Goal: Task Accomplishment & Management: Manage account settings

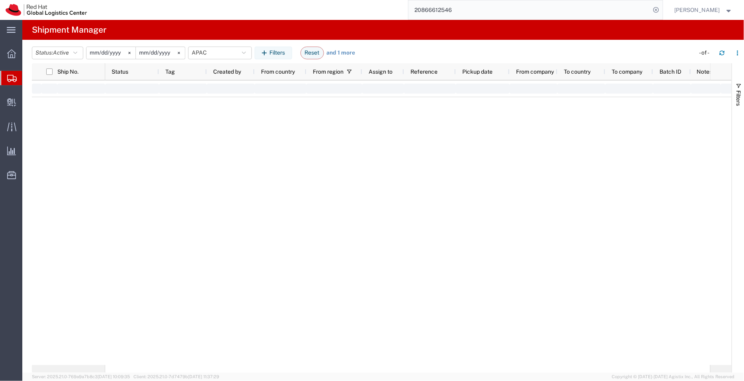
click at [427, 11] on input "20866612546" at bounding box center [529, 9] width 242 height 19
type input "2"
paste input "53601561705"
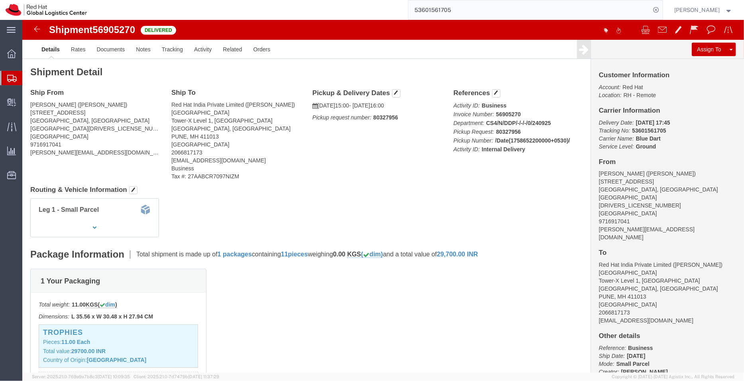
click h4 "Routing & Vehicle Information"
click link "Documents"
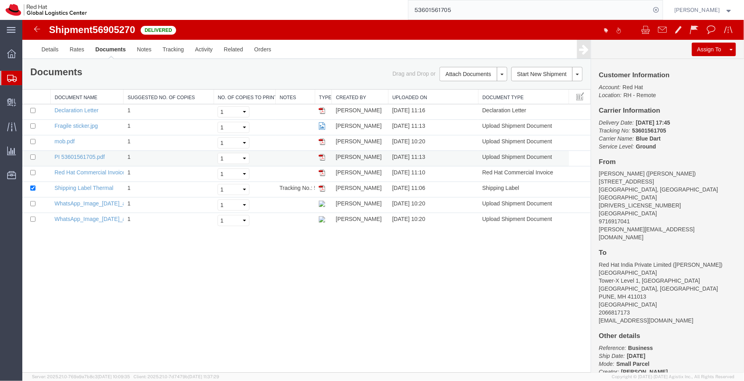
click at [322, 157] on img at bounding box center [321, 157] width 6 height 6
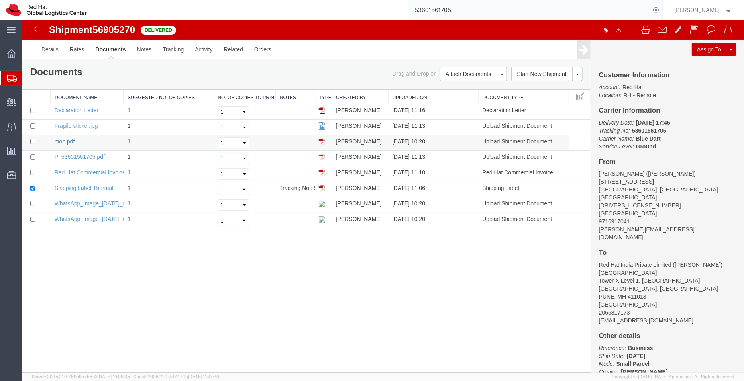
click at [63, 138] on link "mob.pdf" at bounding box center [64, 141] width 20 height 6
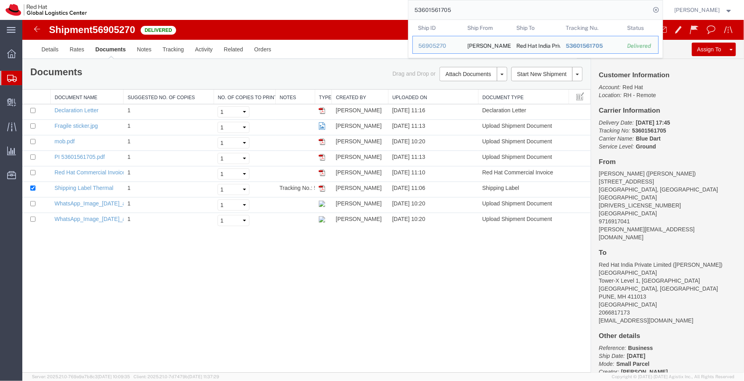
drag, startPoint x: 461, startPoint y: 14, endPoint x: 410, endPoint y: 11, distance: 50.3
click at [410, 11] on input "53601561705" at bounding box center [529, 9] width 242 height 19
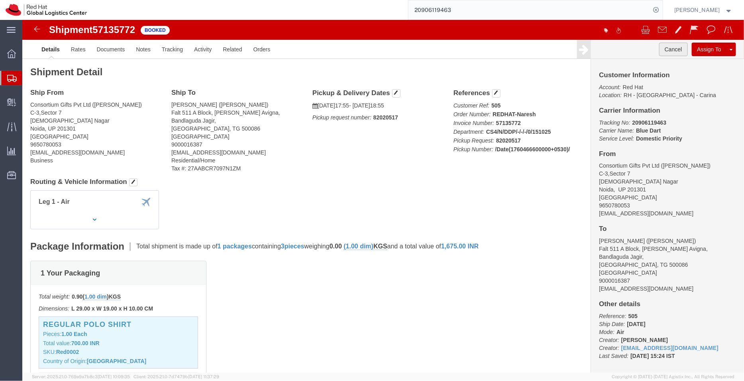
click button "Cancel"
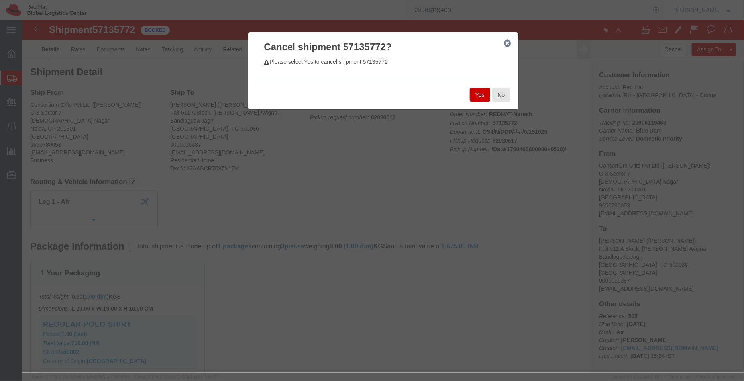
click button "Yes"
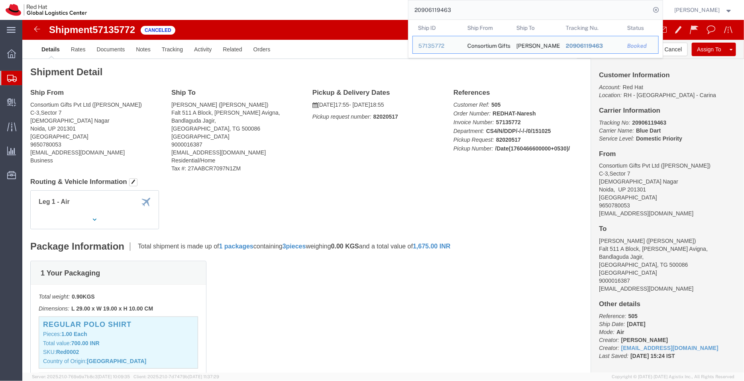
drag, startPoint x: 452, startPoint y: 9, endPoint x: 343, endPoint y: -2, distance: 108.9
click at [343, 0] on html "main_menu Created with Sketch. Collapse Menu Overview Shipments Shipment Manage…" at bounding box center [372, 190] width 744 height 381
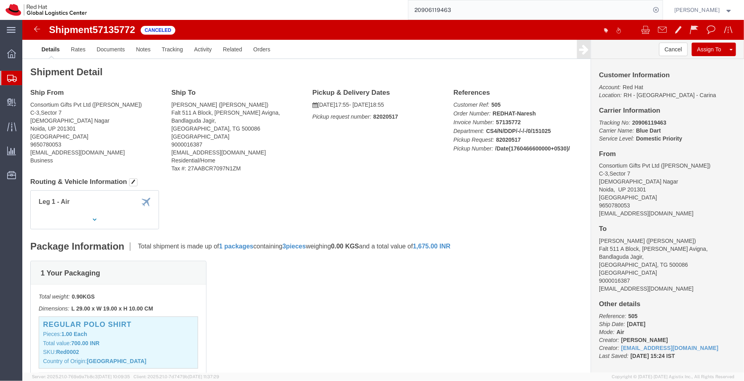
paste input "37733."
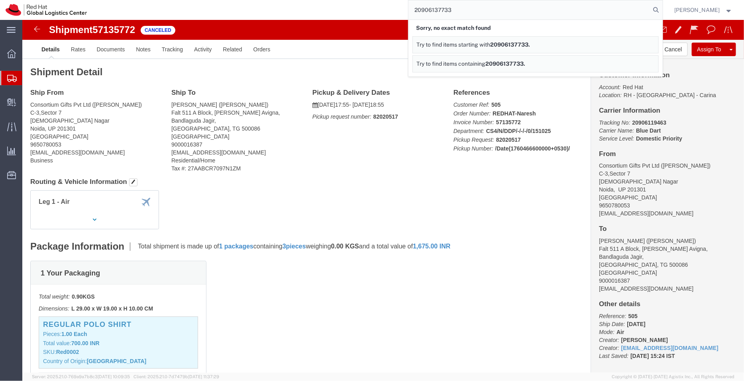
type input "20906137733"
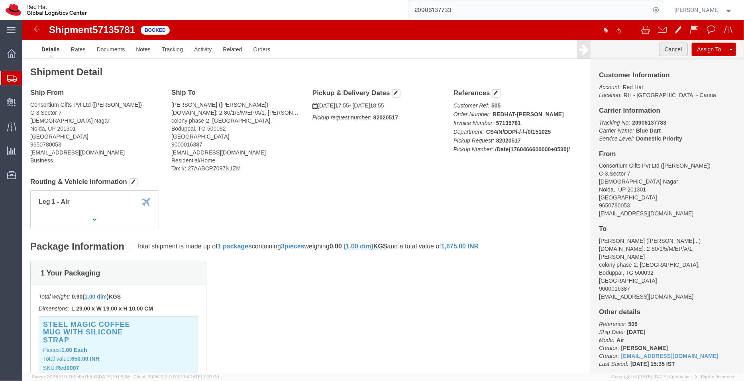
click button "Cancel"
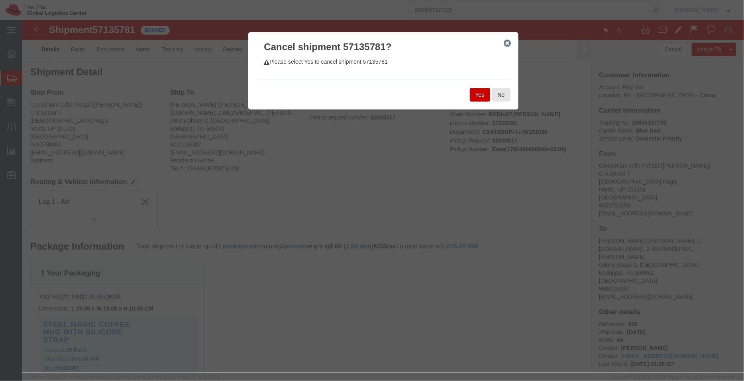
click button "Yes"
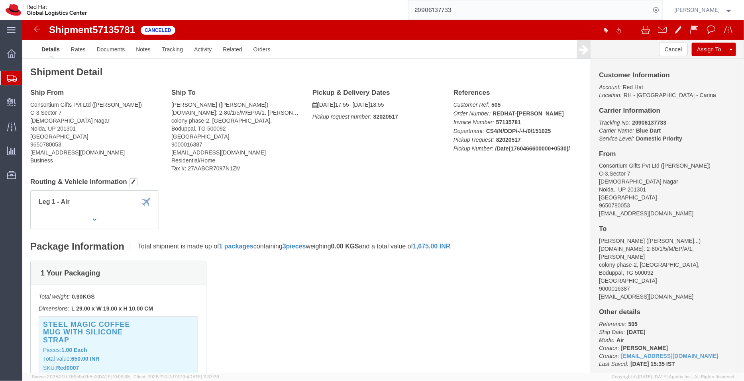
click at [0, 0] on span "Shipment Manager" at bounding box center [0, 0] width 0 height 0
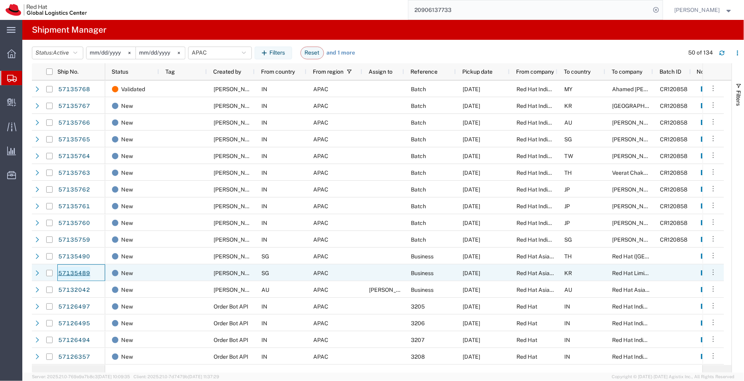
click at [76, 271] on link "57135489" at bounding box center [74, 273] width 33 height 13
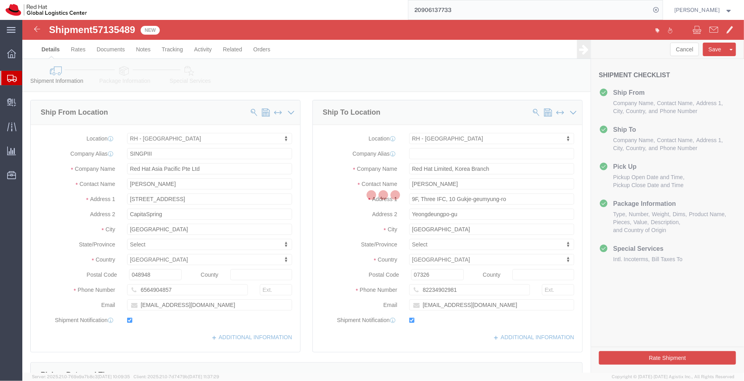
select select "51051"
select select "65851"
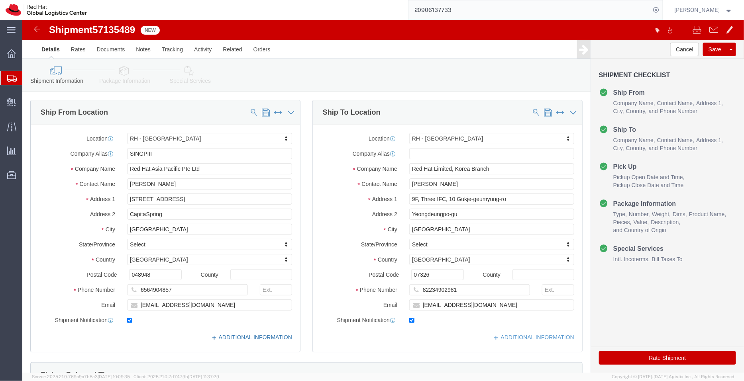
click link "ADDITIONAL INFORMATION"
click icon
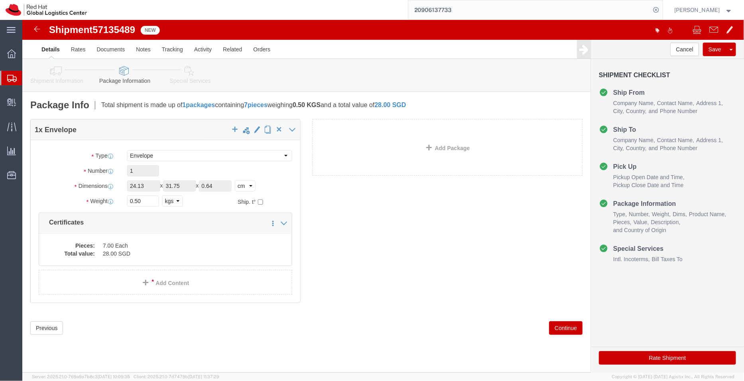
click icon
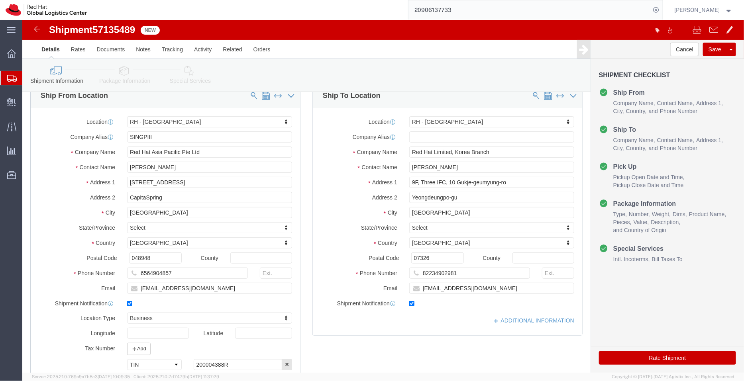
scroll to position [13, 0]
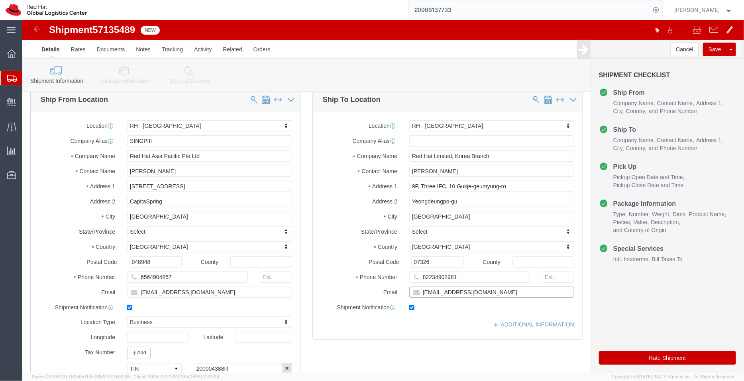
click input "nyo@redhat.com"
type input "nyo@redhat.com,apaclogistics@redhat.com"
click link "ADDITIONAL INFORMATION"
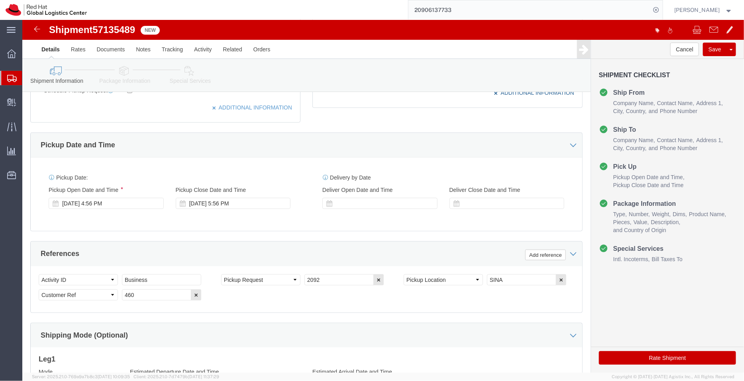
scroll to position [307, 0]
click div "Oct 15 2025 4:56 PM"
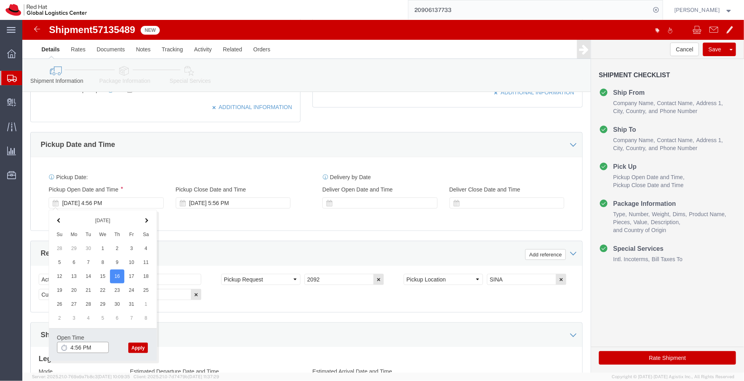
click input "4:56 PM"
type input "3:00 PM"
click button "Apply"
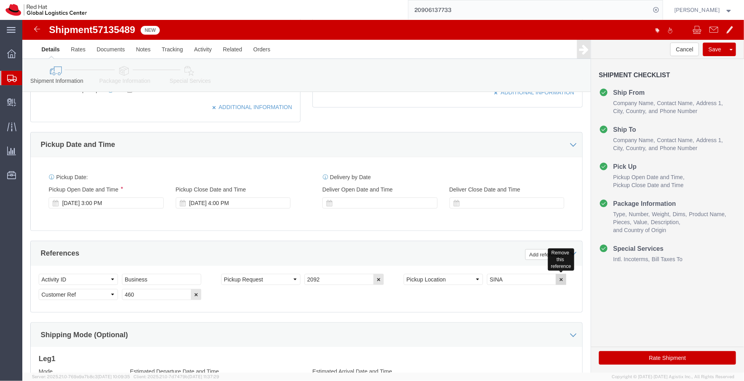
click icon "button"
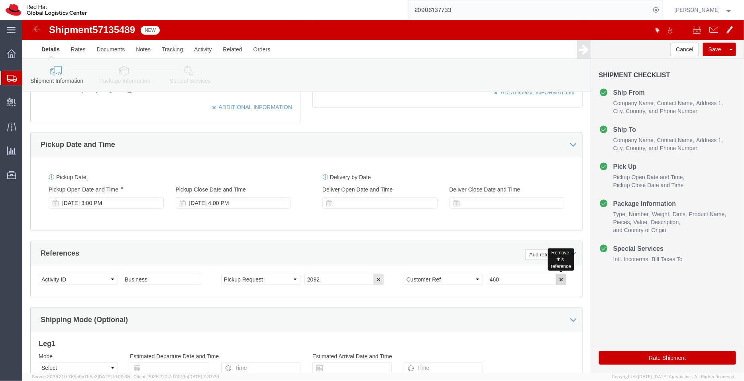
click icon "button"
click button "button"
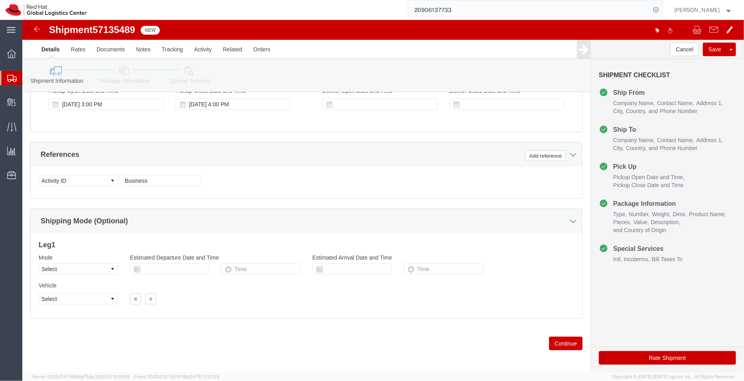
scroll to position [407, 0]
click link "Package Information"
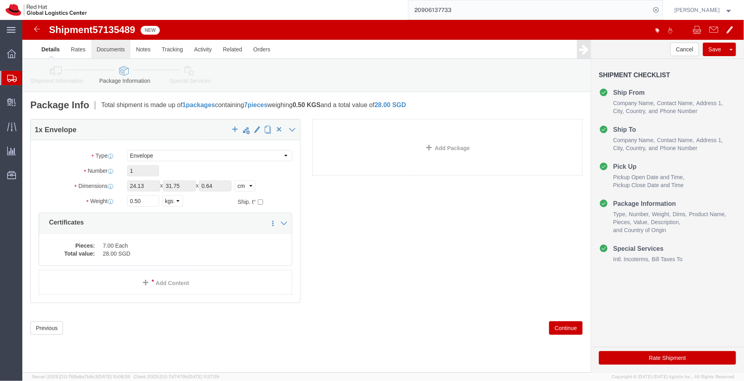
click link "Documents"
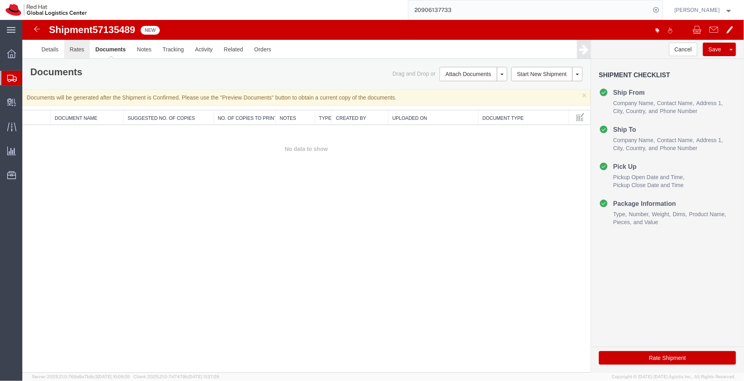
click at [85, 51] on link "Rates" at bounding box center [77, 48] width 26 height 19
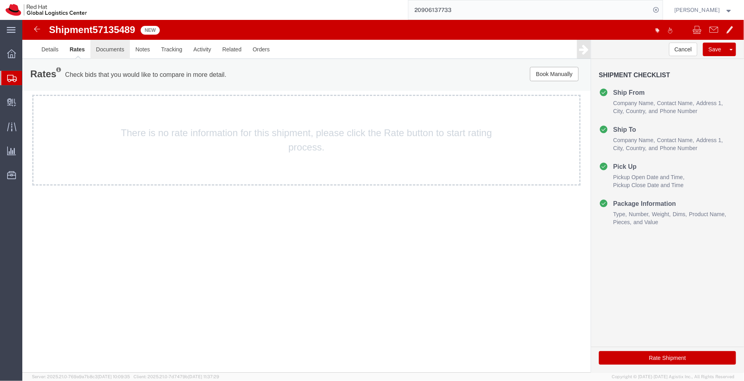
click at [111, 51] on link "Documents" at bounding box center [109, 48] width 39 height 19
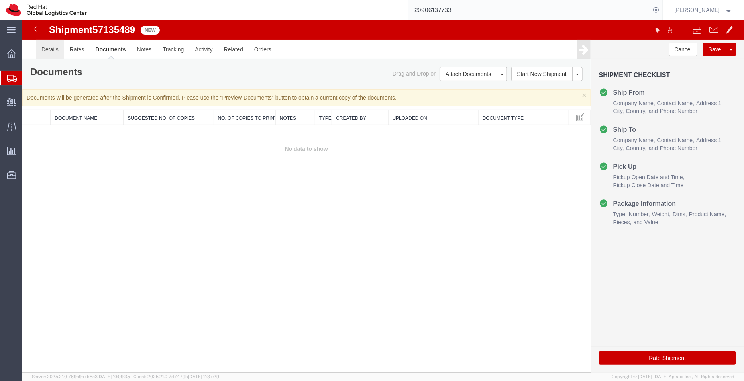
click at [48, 52] on link "Details" at bounding box center [49, 48] width 28 height 19
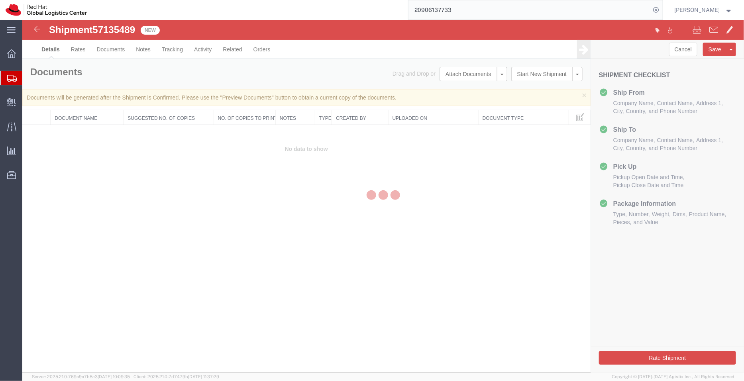
select select "51051"
select select "65851"
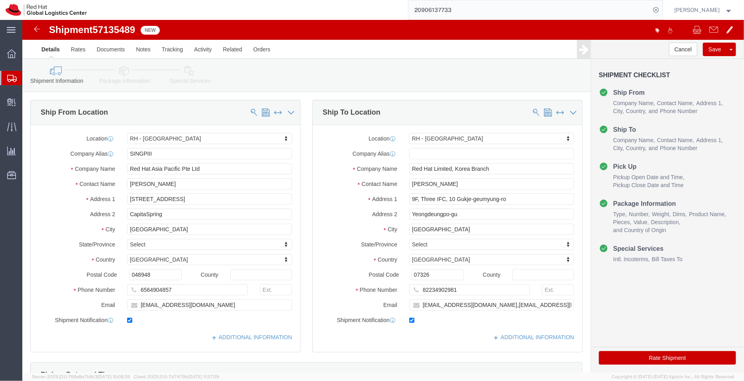
click icon
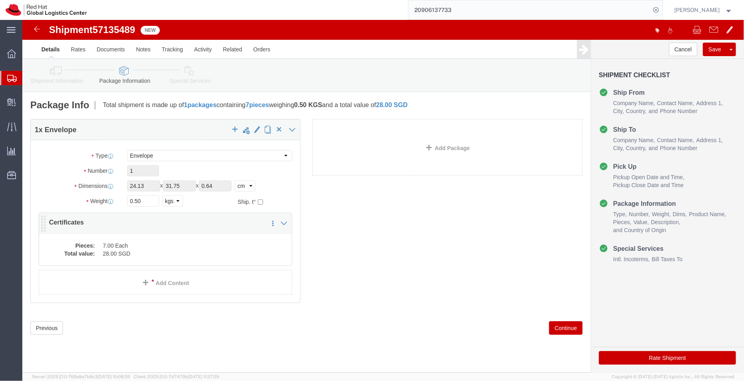
click dd "7.00 Each"
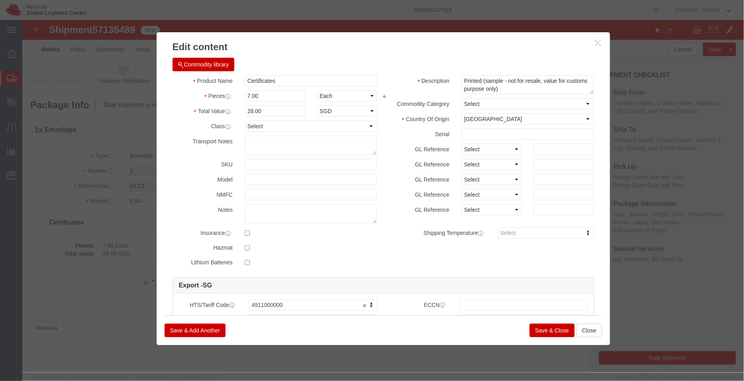
click button "Save & Close"
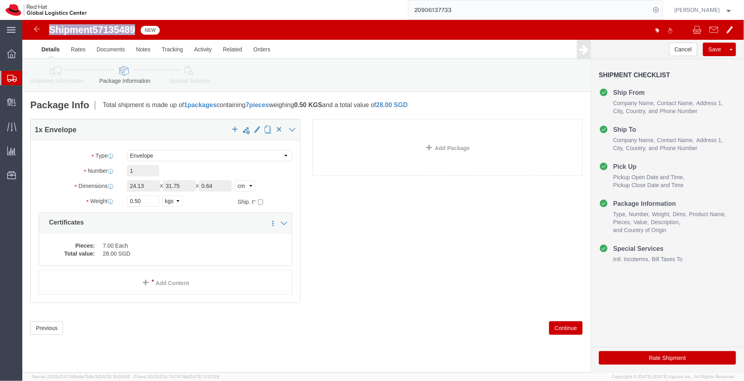
drag, startPoint x: 114, startPoint y: 9, endPoint x: 27, endPoint y: 12, distance: 86.5
click h1 "Shipment 57135489"
copy h1 "Shipment 57135489"
click div "Pieces: 7.00 Each Total value: 28.00 SGD"
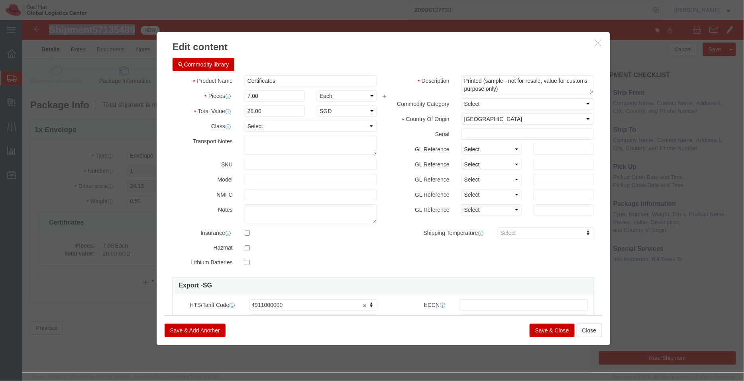
click button "Save & Close"
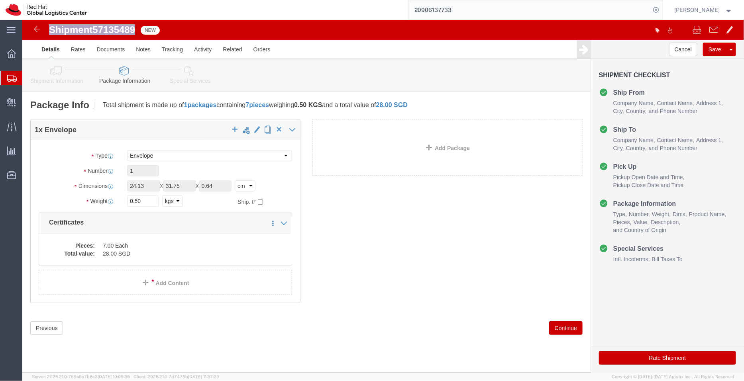
click icon
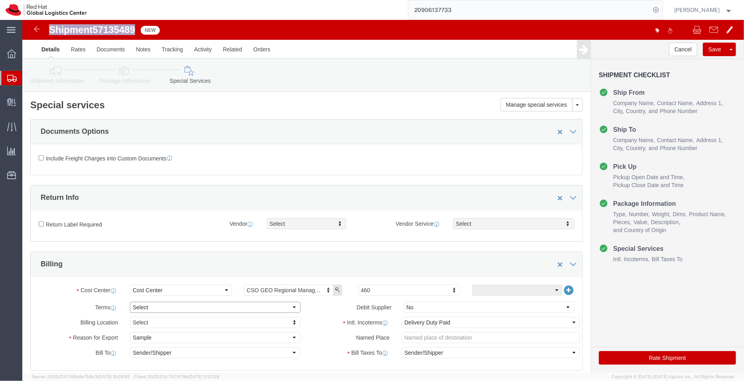
click select "Select Free of Charge Free of Cost NET 30 NET 45 NET 60 See Comment"
select select "FREE_OF_COST"
click select "Select Free of Charge Free of Cost NET 30 NET 45 NET 60 See Comment"
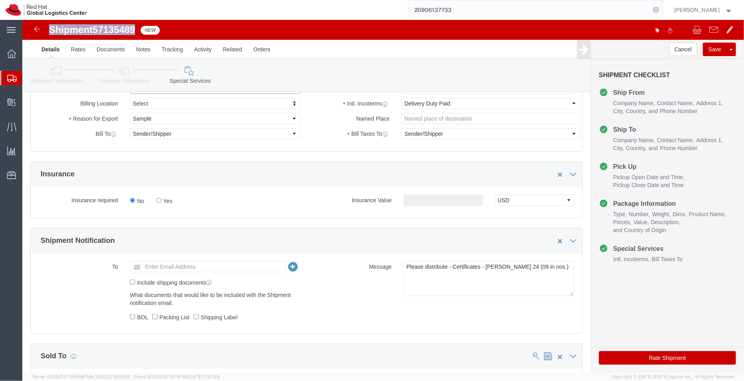
scroll to position [218, 0]
click icon
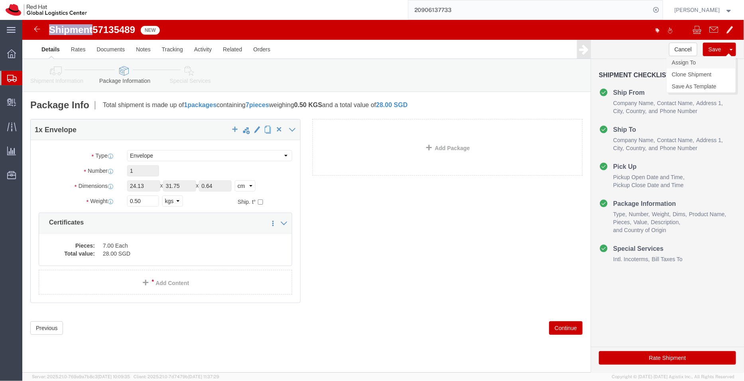
click link "Assign To"
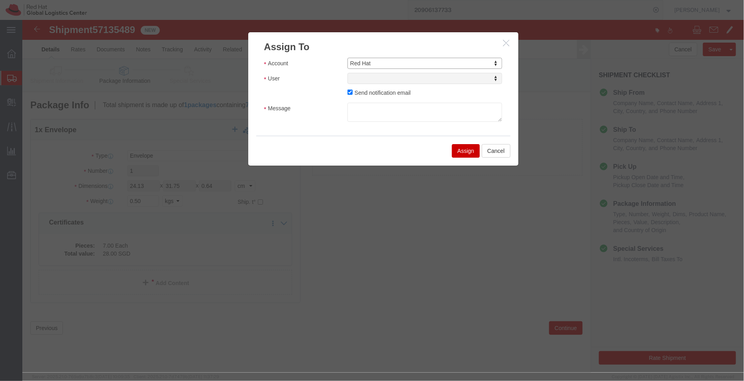
select select "104821"
select select
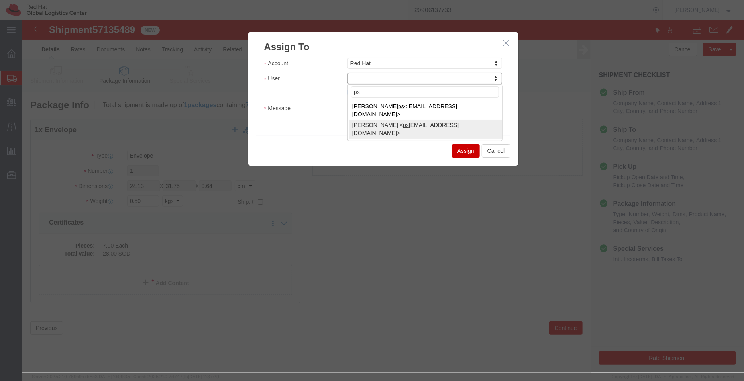
type input "ps"
select select "17188"
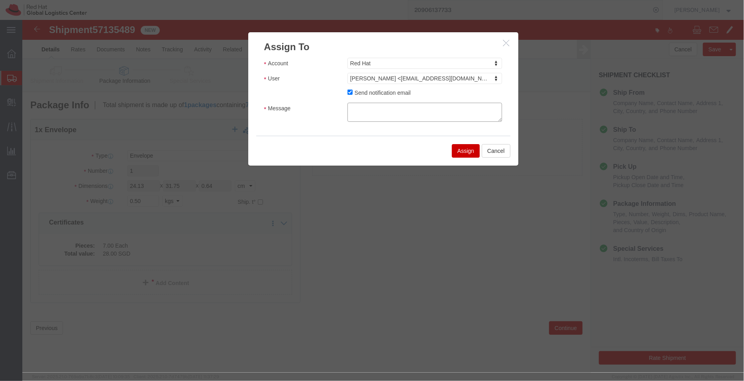
click textarea "Message"
type textarea "Value Proof required"
click button "Assign"
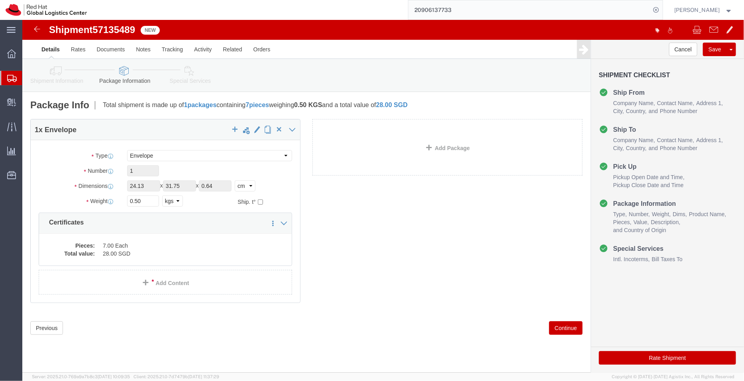
click at [0, 0] on span "Shipment Manager" at bounding box center [0, 0] width 0 height 0
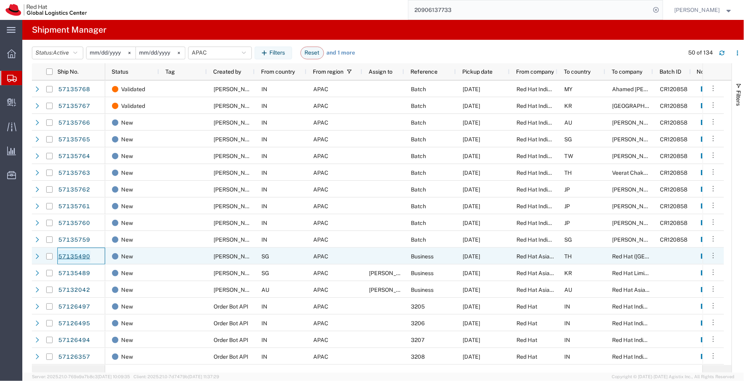
click at [78, 256] on link "57135490" at bounding box center [74, 256] width 33 height 13
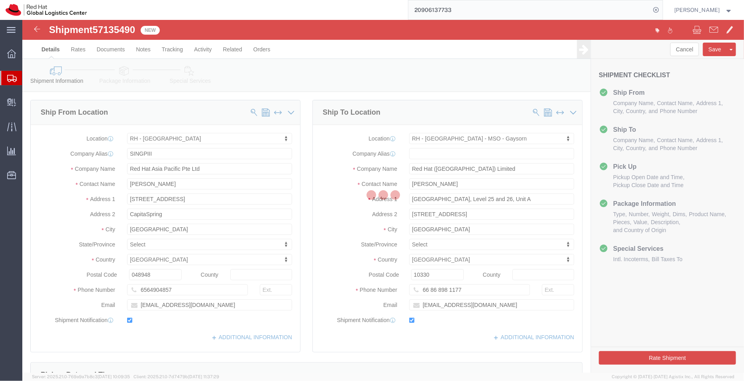
select select "51051"
select select "38856"
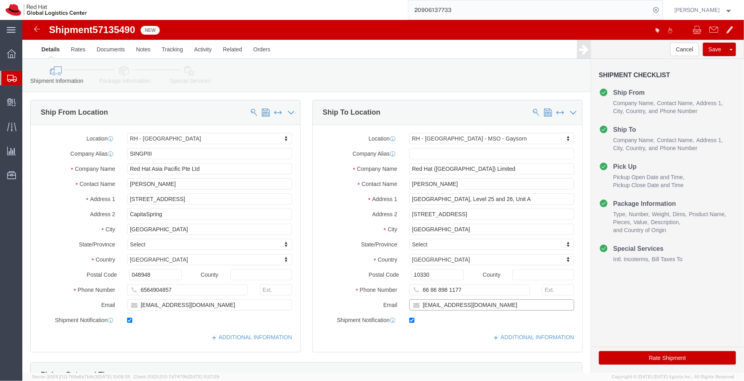
click input "skhuarat@redhat.com"
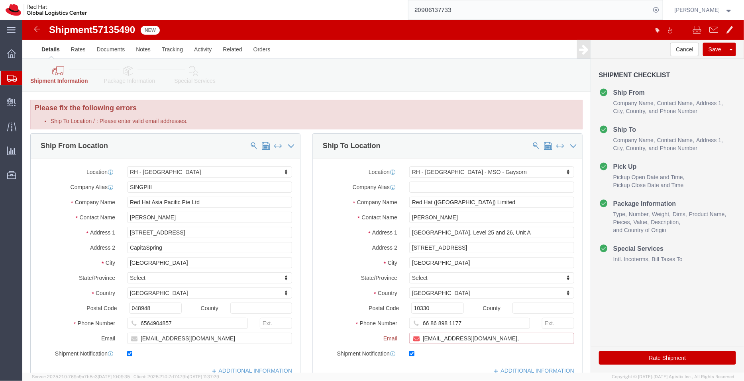
paste input "apaclogistics@redhat.com"
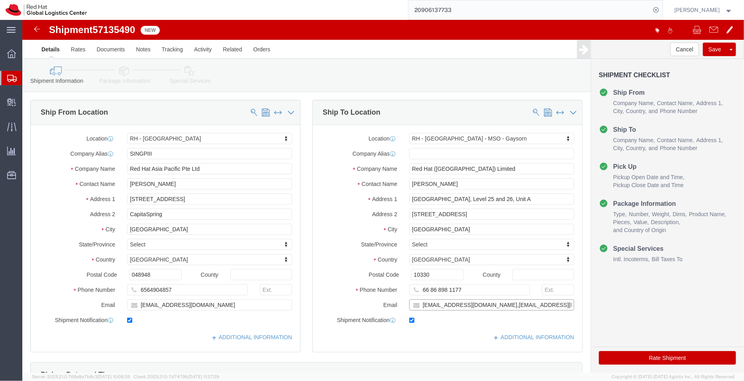
type input "skhuarat@redhat.com,apaclogistics@redhat.com"
click div "Location RH - Bangkok - MSO - Gaysorn My Profile Location RH - Amsterdam - MSO …"
click link "ADDITIONAL INFORMATION"
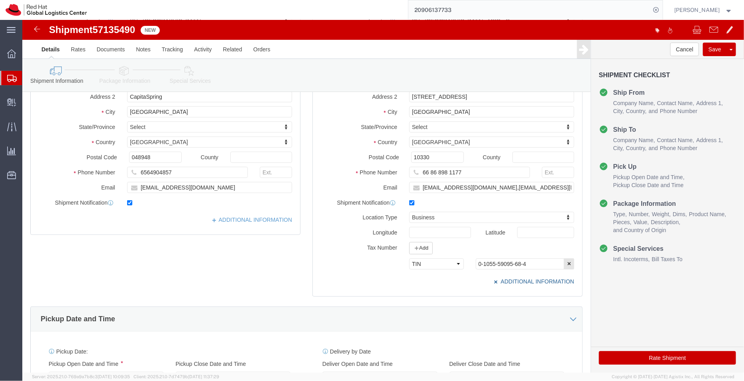
scroll to position [118, 0]
click span "Product Name"
click link "ADDITIONAL INFORMATION"
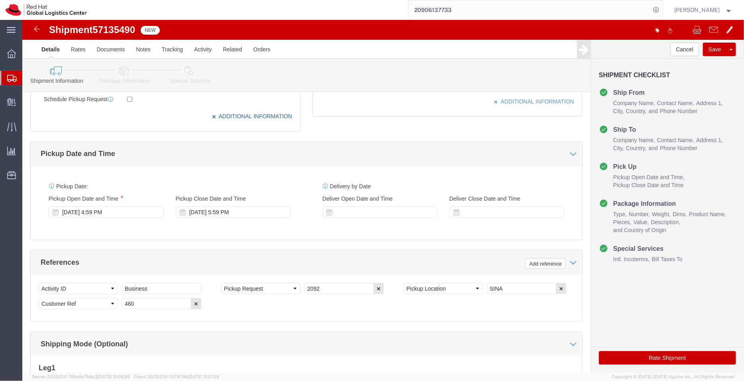
scroll to position [313, 0]
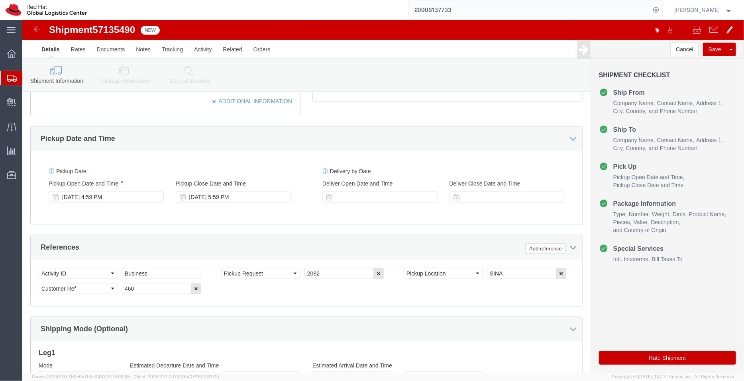
click div "Shipment Checklist Ship From Company Name Contact Name Address 1 City State/Pro…"
click icon "button"
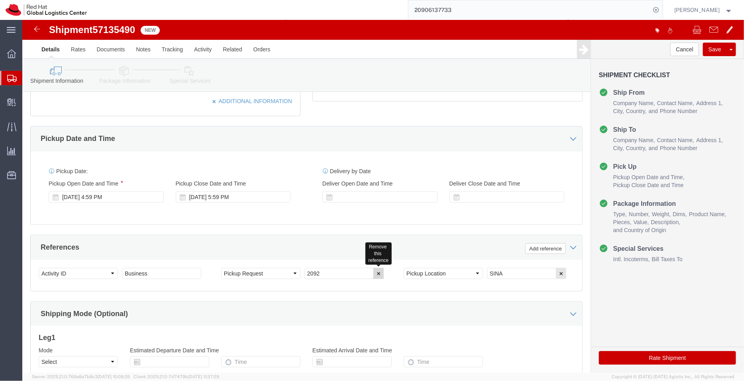
click button "button"
drag, startPoint x: 335, startPoint y: 249, endPoint x: 247, endPoint y: 219, distance: 93.6
click div "References Add reference Select Account Type Activity ID Airline Appointment Nu…"
click div "Pickup Date: Pickup Start Date Pickup Start Time Pickup Open Date and Time Oct …"
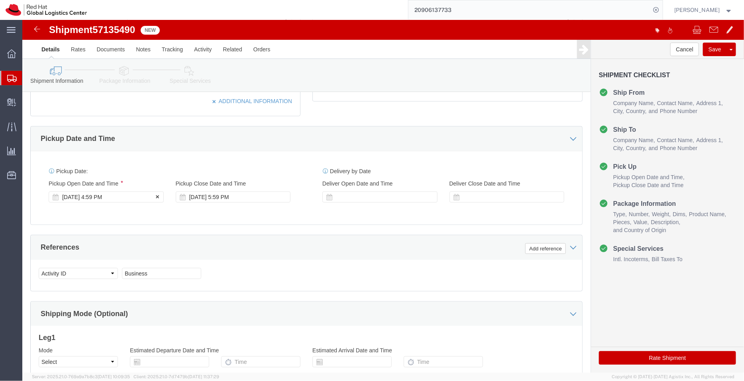
click div "Oct 15 2025 4:59 PM"
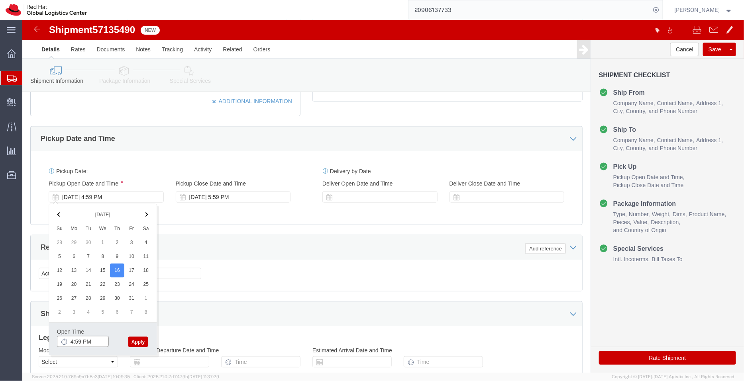
click input "4:59 PM"
type input "3:00 PM"
click button "Apply"
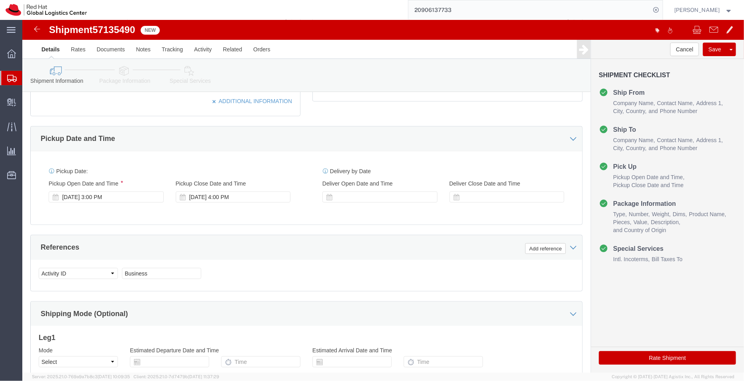
scroll to position [408, 0]
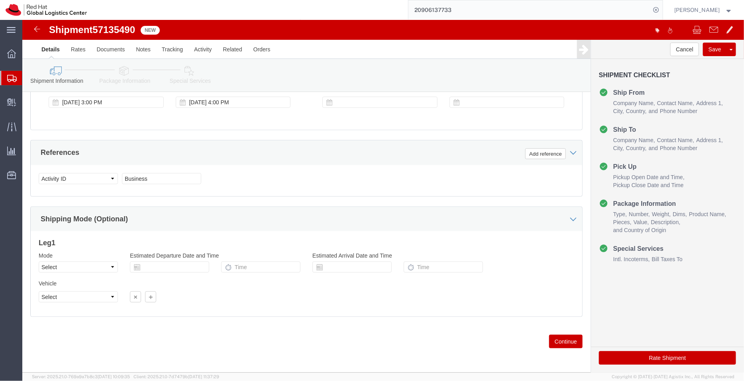
click div "Please fix the following errors Ship To Location / : Please enter valid email a…"
click icon
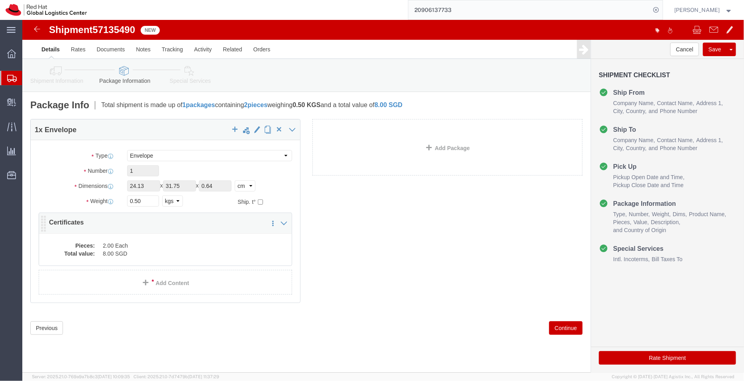
click dd "2.00 Each"
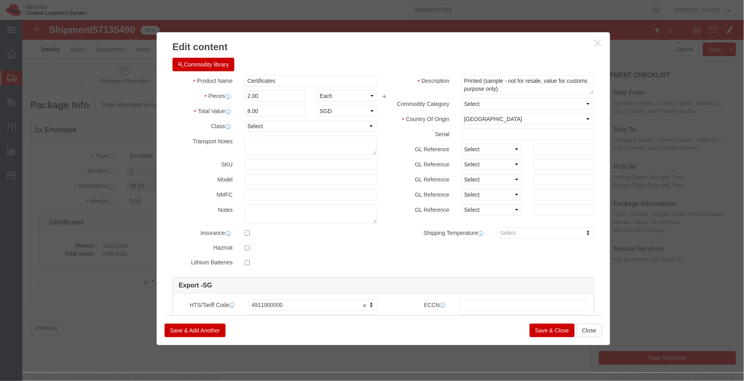
click button "Save & Close"
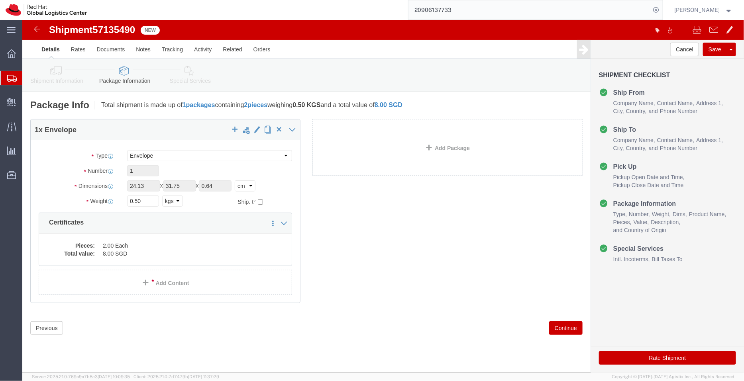
click icon
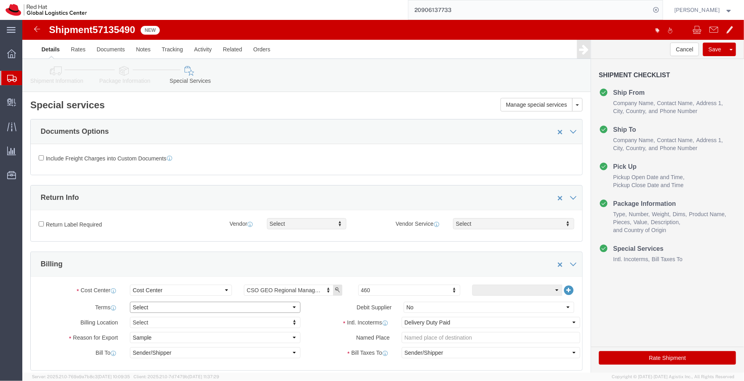
click select "Select Free of Charge Free of Cost NET 30 NET 45 NET 60 See Comment"
select select "FREE_OF_COST"
click select "Select Free of Charge Free of Cost NET 30 NET 45 NET 60 See Comment"
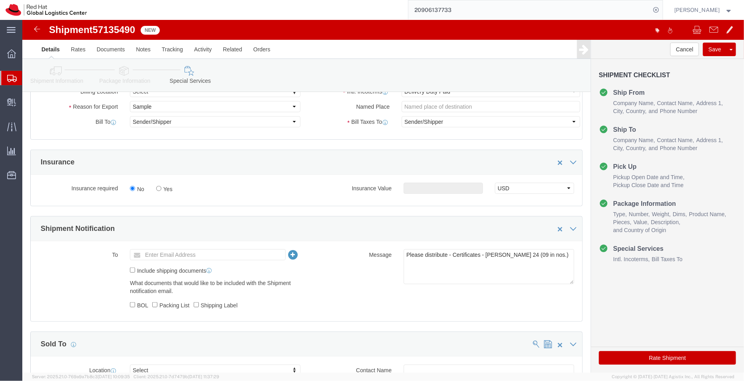
scroll to position [117, 0]
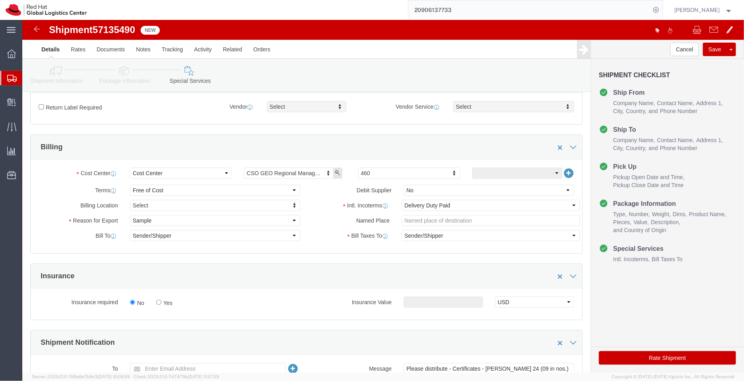
click icon
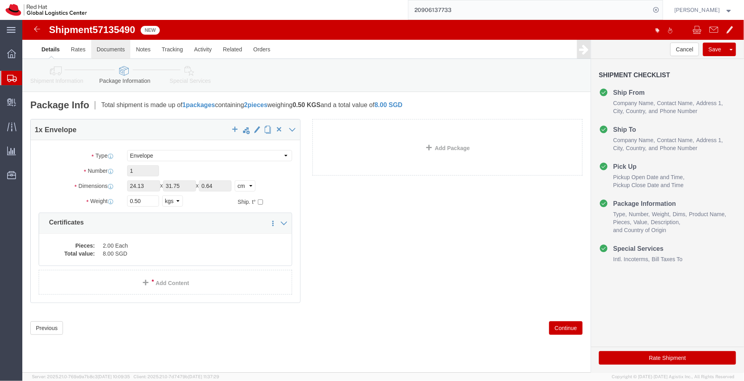
click link "Documents"
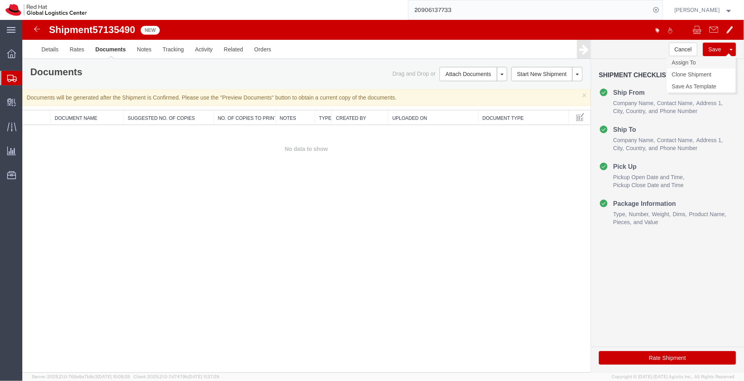
click at [686, 64] on link "Assign To" at bounding box center [700, 62] width 69 height 12
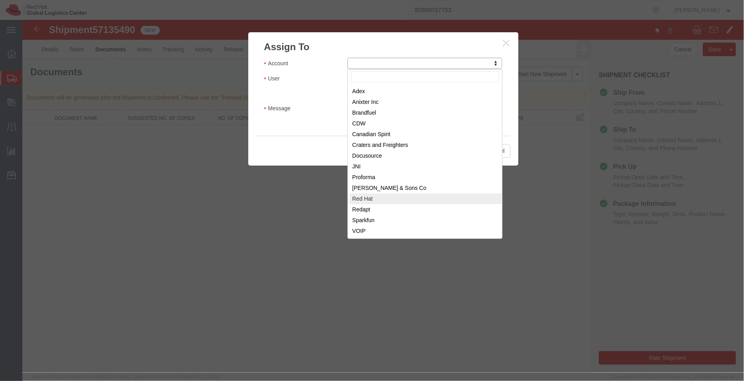
select select "104821"
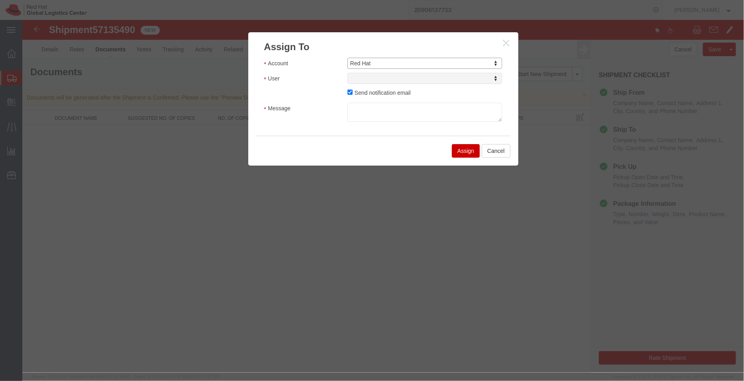
select select
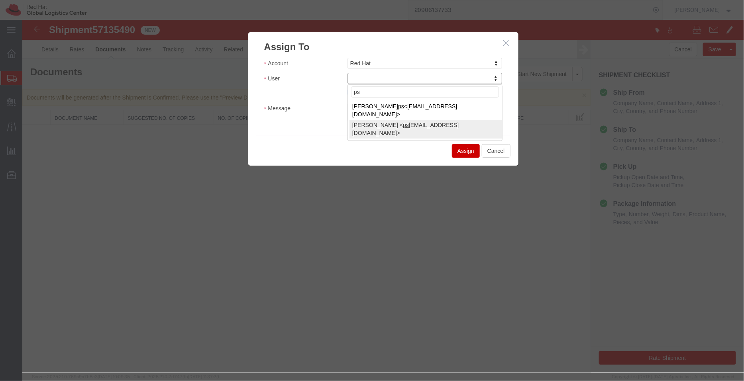
type input "ps"
select select "17188"
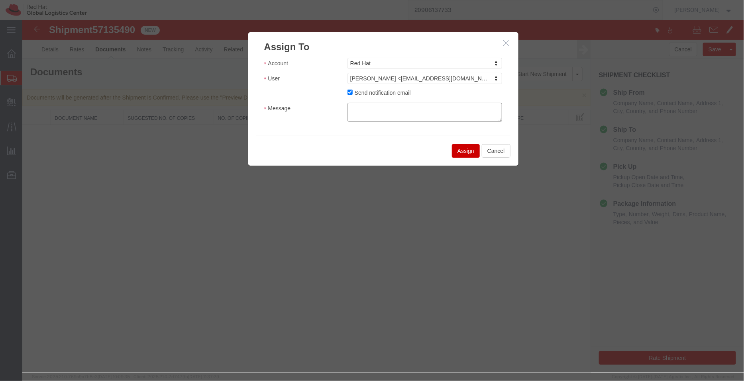
click at [369, 110] on textarea "Message" at bounding box center [424, 111] width 155 height 19
type textarea "Value Proof required"
click at [460, 146] on button "Assign" at bounding box center [465, 151] width 28 height 14
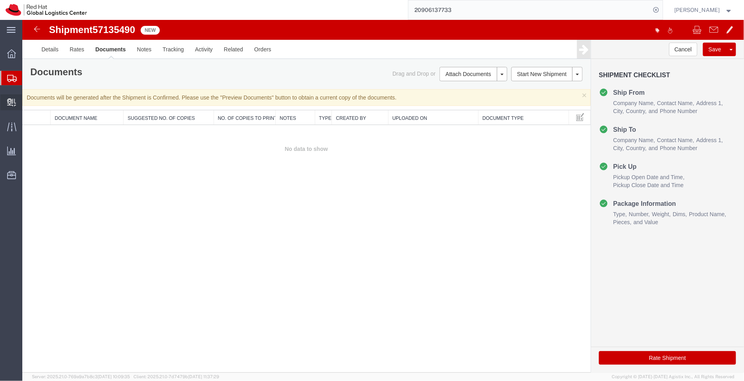
click at [0, 0] on span "Create Delivery" at bounding box center [0, 0] width 0 height 0
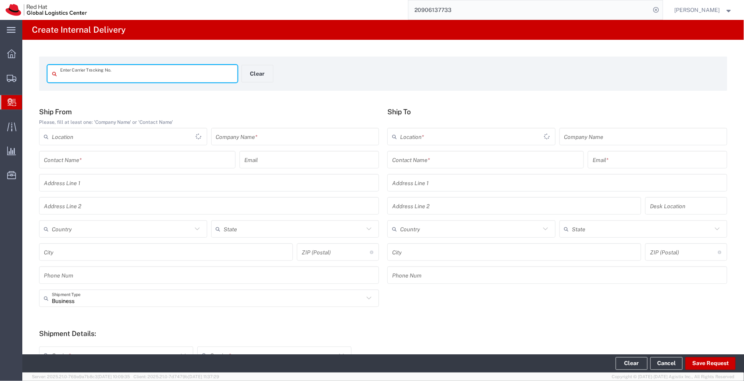
click at [101, 74] on input "text" at bounding box center [146, 74] width 172 height 14
type input "56963739"
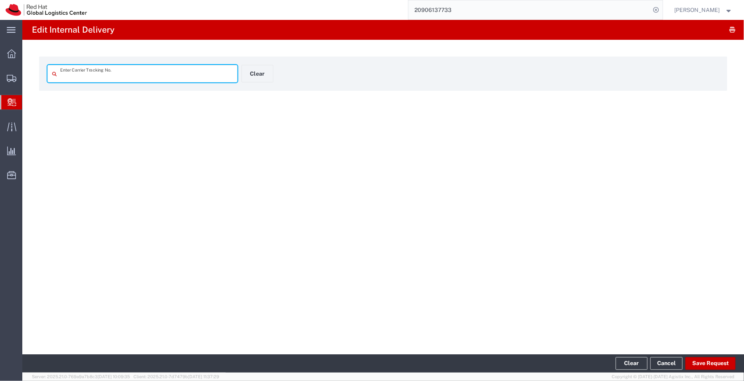
type input "56963739"
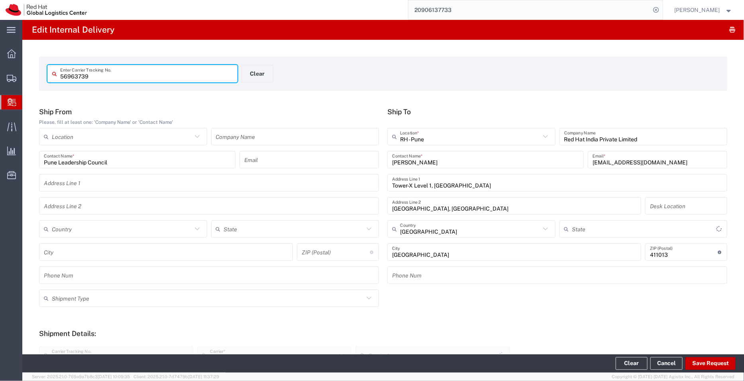
type input "Your Packaging"
type input "IO_Ground"
type input "Mahārāshtra"
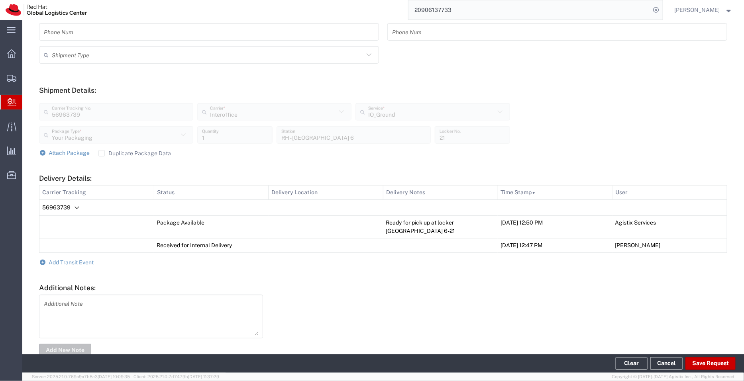
scroll to position [244, 0]
click at [86, 260] on span "Add Transit Event" at bounding box center [71, 262] width 45 height 6
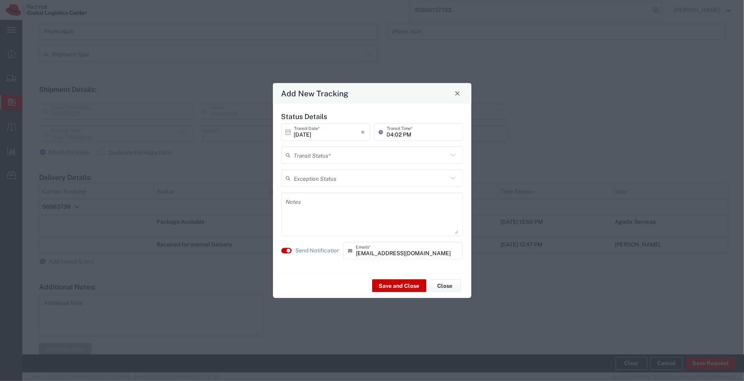
click at [317, 156] on input "text" at bounding box center [371, 155] width 154 height 14
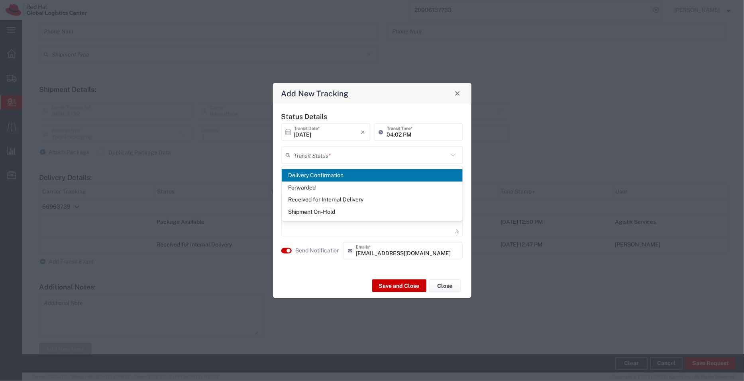
click at [316, 172] on span "Delivery Confirmation" at bounding box center [372, 175] width 181 height 12
type input "Delivery Confirmation"
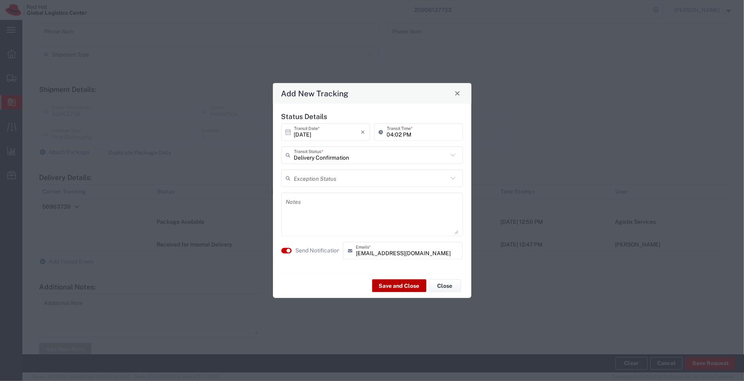
click at [393, 288] on button "Save and Close" at bounding box center [399, 286] width 54 height 13
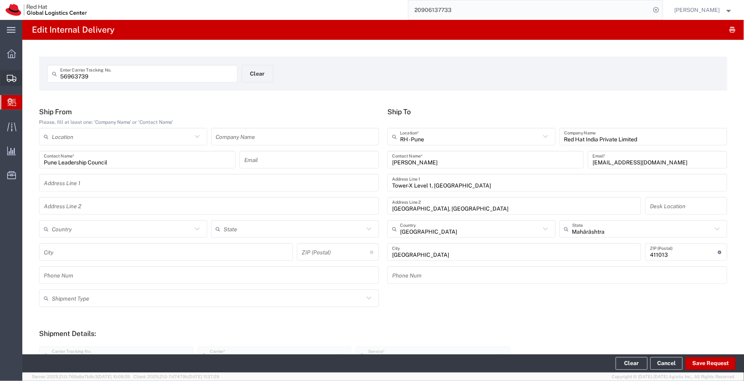
scroll to position [244, 0]
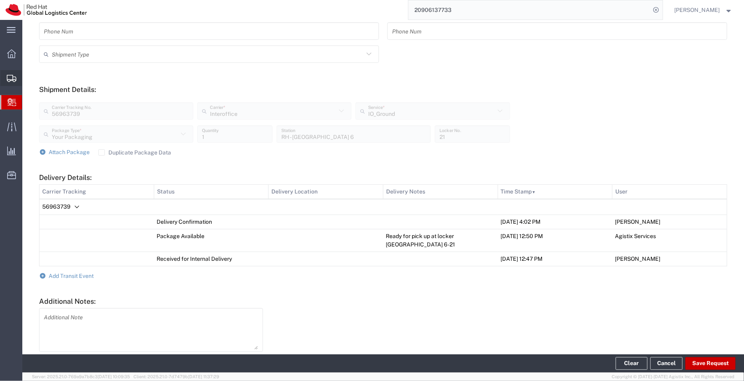
click at [0, 0] on span "Shipment Manager" at bounding box center [0, 0] width 0 height 0
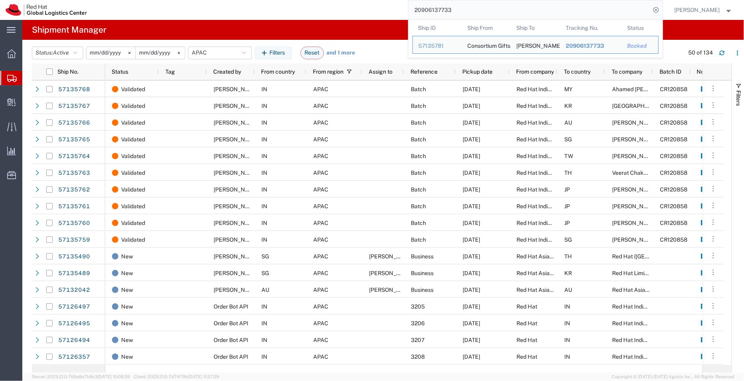
drag, startPoint x: 478, startPoint y: 13, endPoint x: 386, endPoint y: 5, distance: 91.5
click at [386, 5] on div "20906137733 Ship ID Ship From Ship To Tracking Nu. Status Ship ID 57135781 Ship…" at bounding box center [377, 10] width 570 height 20
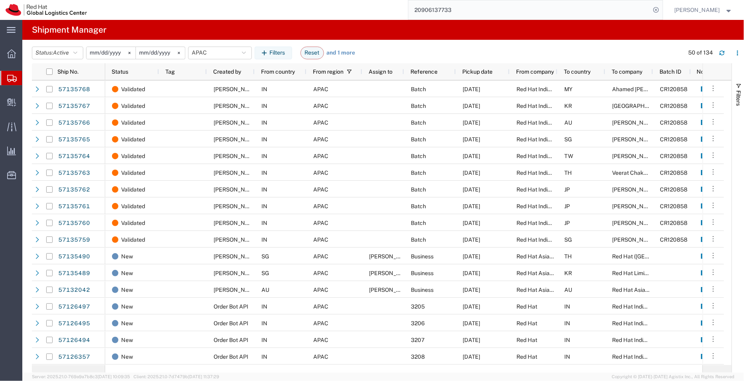
paste input "57135767"
type input "57135767"
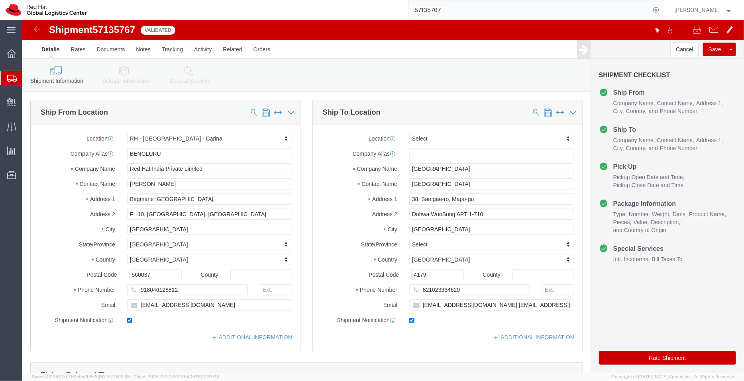
select select "37925"
select select
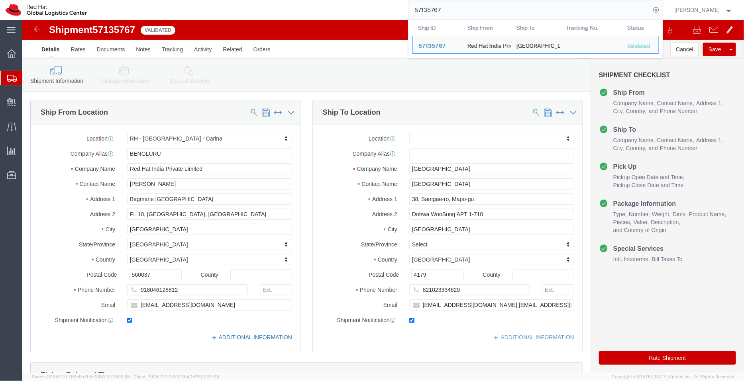
click link "ADDITIONAL INFORMATION"
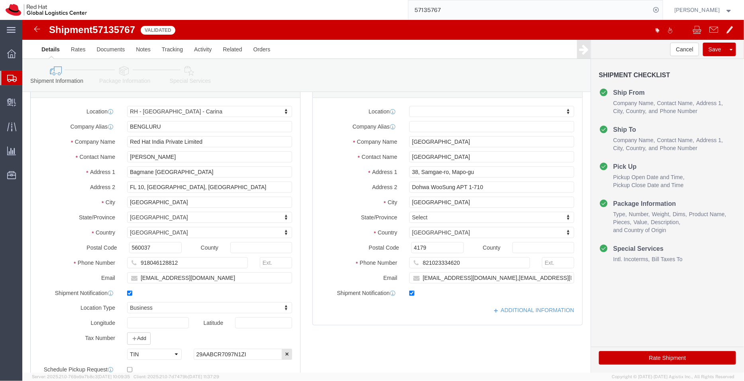
scroll to position [24, 0]
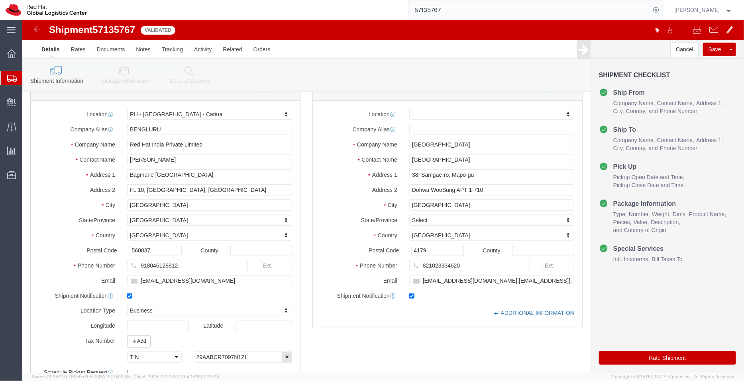
click link "ADDITIONAL INFORMATION"
click input "4179"
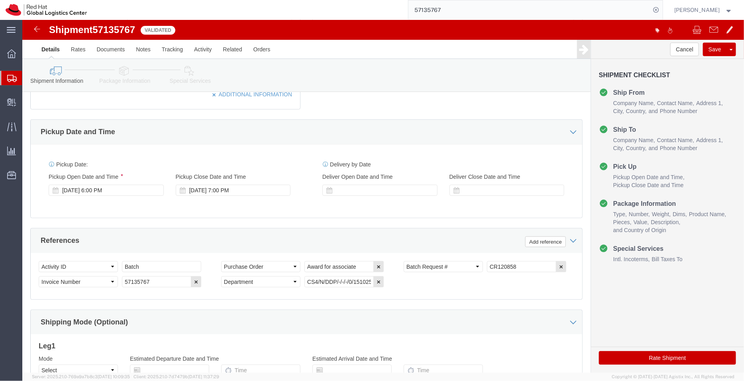
scroll to position [320, 0]
type input "04179"
select select
click icon "button"
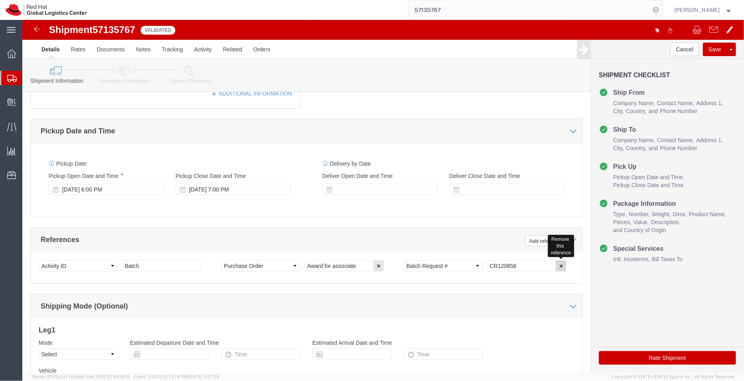
click button "button"
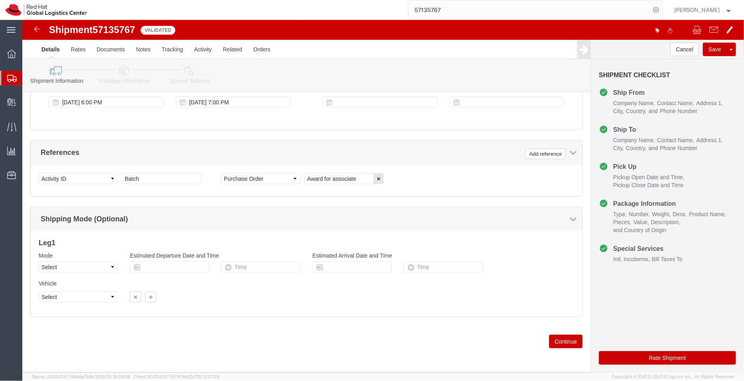
click icon
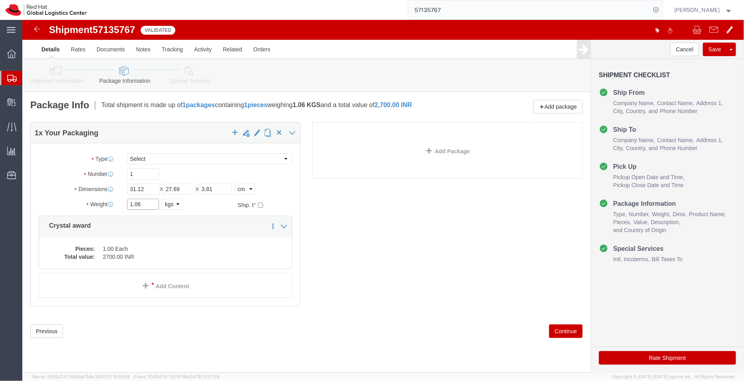
click input "1.06"
type input "1"
click dd "1.00 Each"
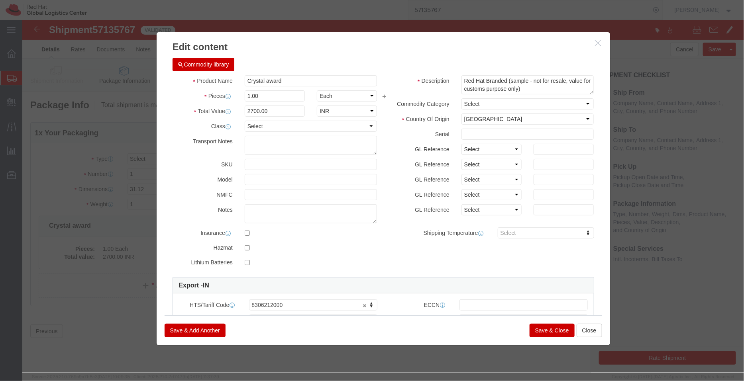
click button "Save & Close"
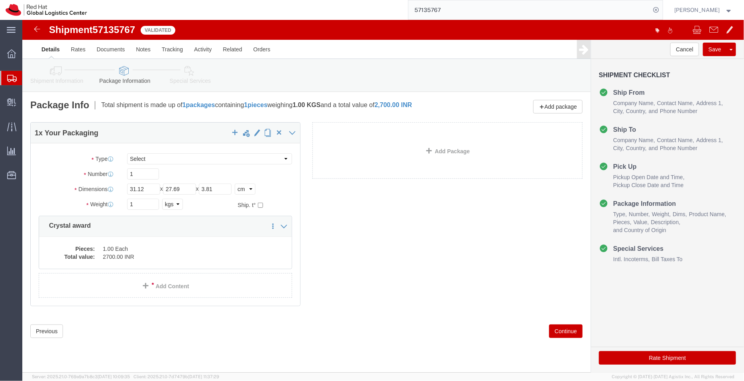
click link "Special Services"
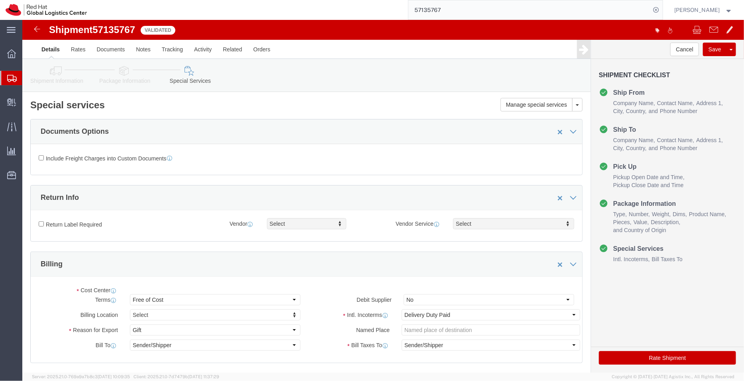
select select "COSTCENTER"
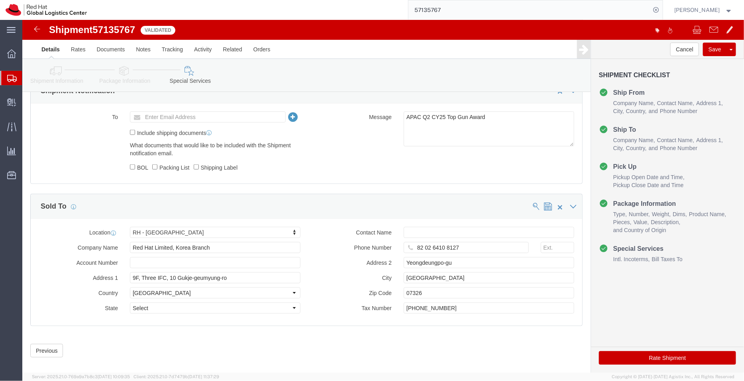
scroll to position [378, 0]
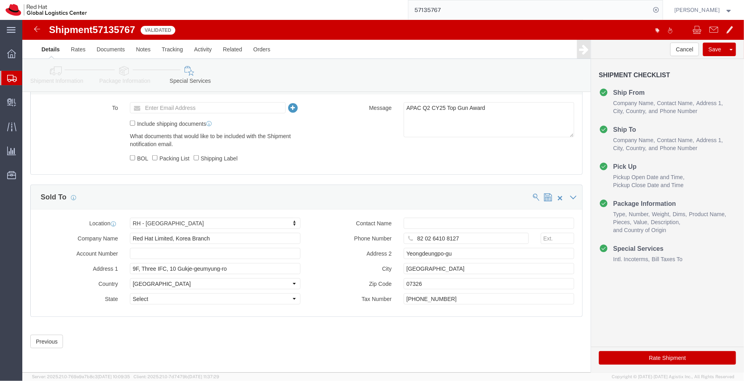
click button "Rate Shipment"
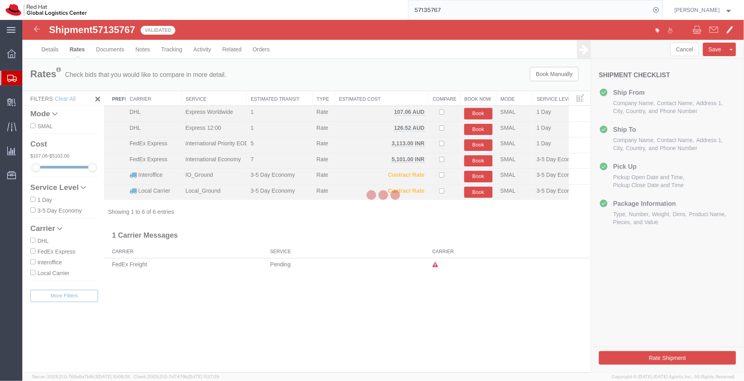
scroll to position [0, 0]
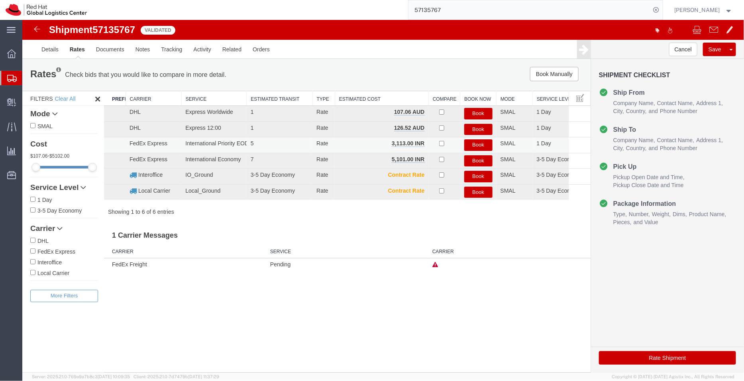
click at [469, 142] on button "Book" at bounding box center [478, 145] width 28 height 12
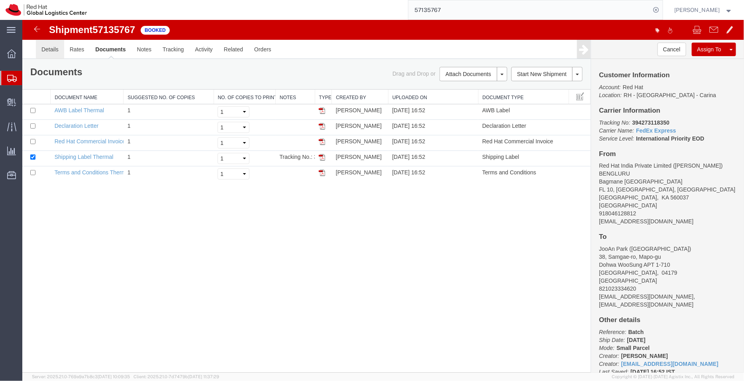
click at [46, 45] on link "Details" at bounding box center [49, 48] width 28 height 19
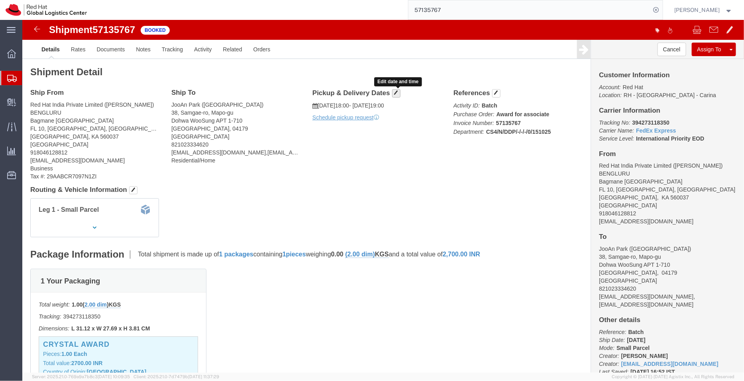
click span "button"
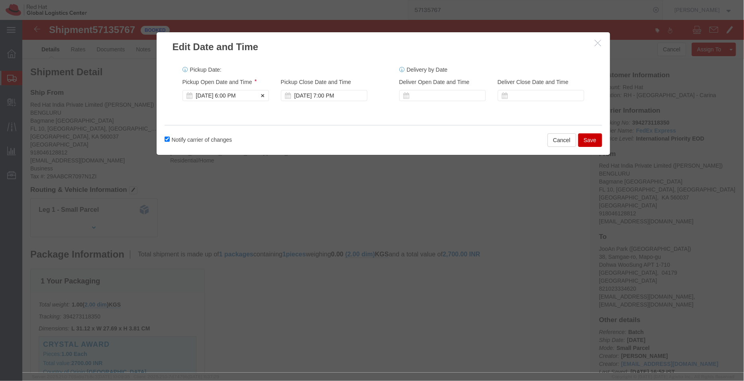
click div "[DATE] 6:00 PM"
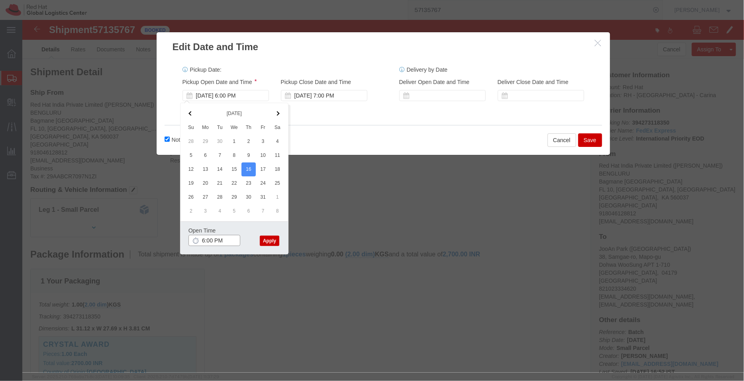
click input "6:00 PM"
type input "5:00 PM"
click button "Apply"
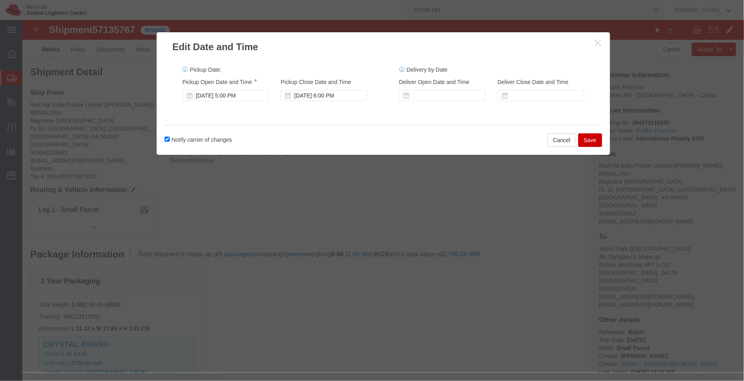
click button "Save"
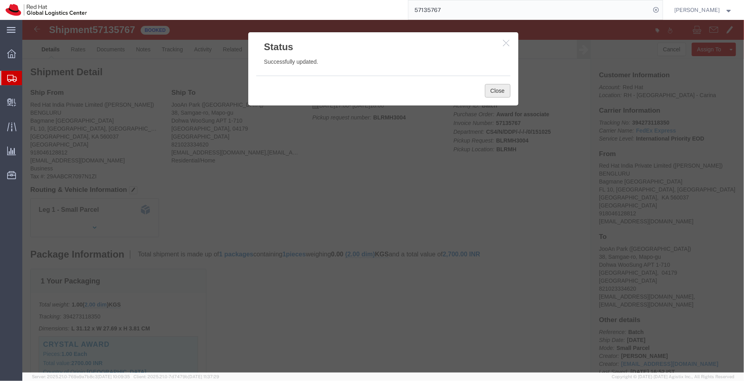
click button "Close"
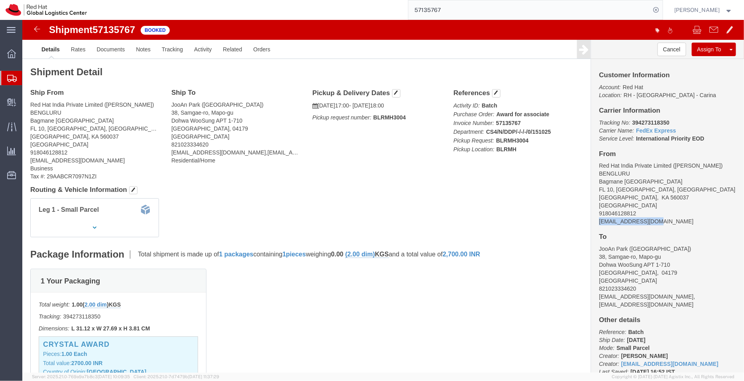
drag, startPoint x: 635, startPoint y: 200, endPoint x: 572, endPoint y: 202, distance: 63.0
click address "Red Hat India Private Limited ([PERSON_NAME]) [GEOGRAPHIC_DATA][STREET_ADDRESS]…"
copy address "[EMAIL_ADDRESS][DOMAIN_NAME]"
click link "Documents"
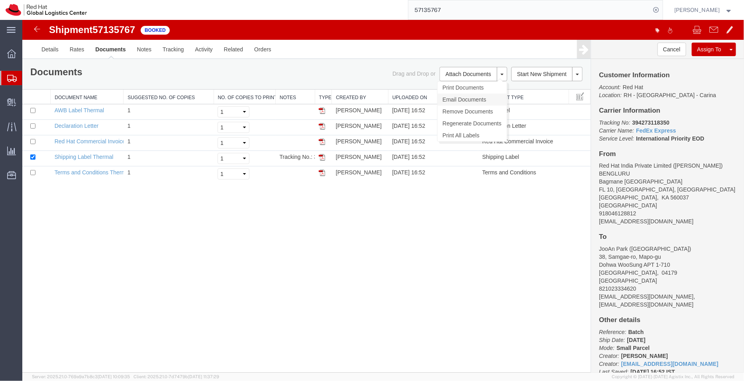
click at [452, 96] on link "Email Documents" at bounding box center [471, 99] width 69 height 12
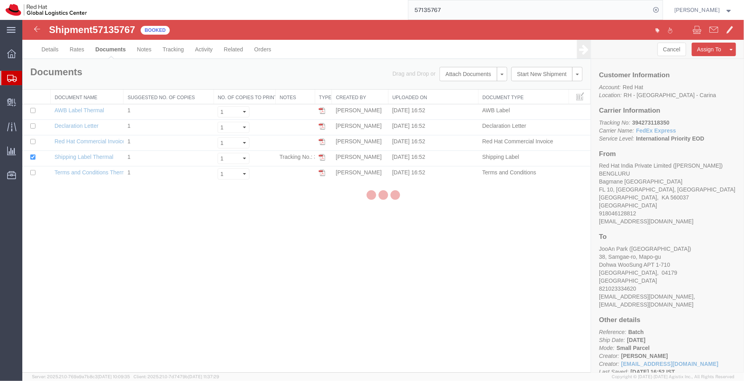
checkbox input "true"
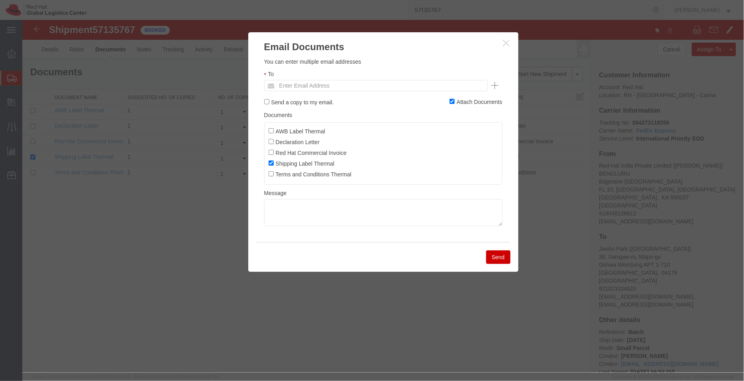
click at [314, 78] on div "To Enter Email Address" at bounding box center [383, 80] width 238 height 22
click at [318, 84] on input "text" at bounding box center [321, 85] width 93 height 10
paste input "[EMAIL_ADDRESS][DOMAIN_NAME]"
type input "[EMAIL_ADDRESS][DOMAIN_NAME]"
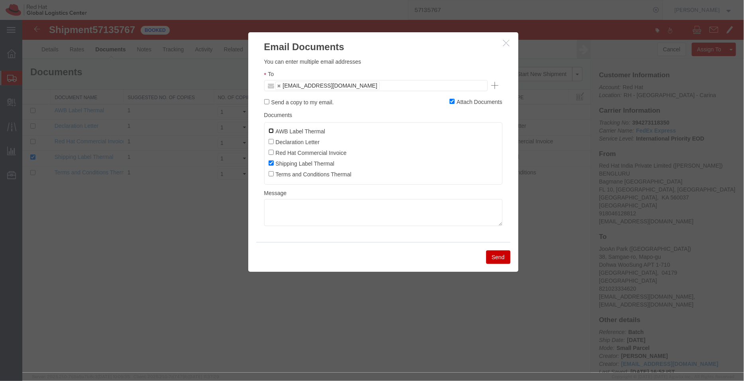
click at [271, 128] on input "AWB Label Thermal" at bounding box center [270, 130] width 5 height 5
checkbox input "true"
click at [271, 141] on input "Declaration Letter" at bounding box center [270, 141] width 5 height 5
checkbox input "true"
click at [272, 155] on input "Red Hat Commercial Invoice" at bounding box center [270, 151] width 5 height 5
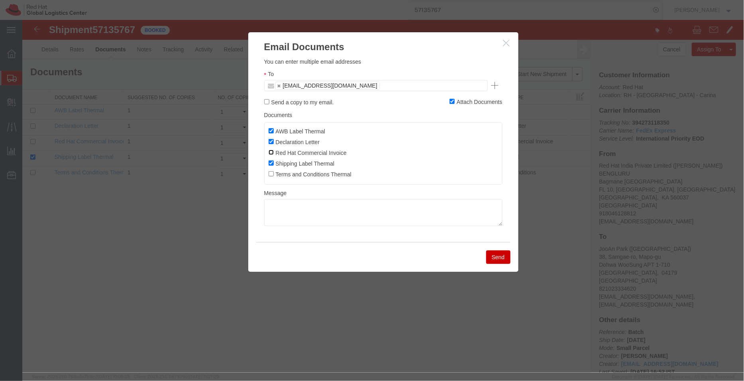
checkbox input "true"
click at [504, 257] on button "Send" at bounding box center [498, 257] width 24 height 14
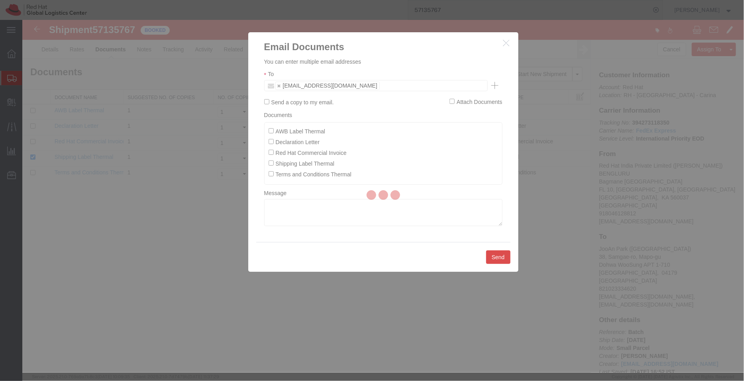
checkbox input "false"
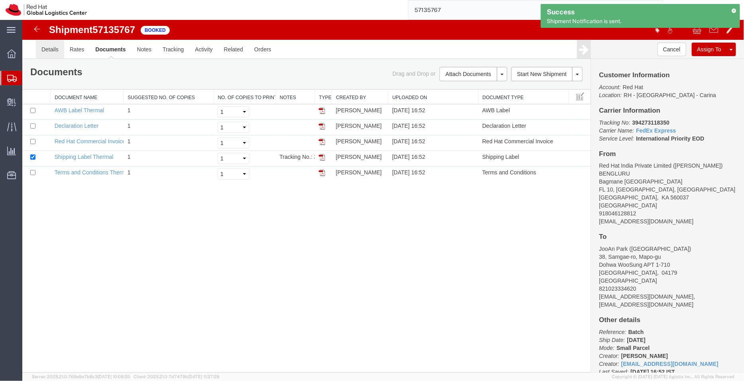
drag, startPoint x: 69, startPoint y: 73, endPoint x: 47, endPoint y: 53, distance: 29.9
click at [47, 53] on link "Details" at bounding box center [49, 48] width 28 height 19
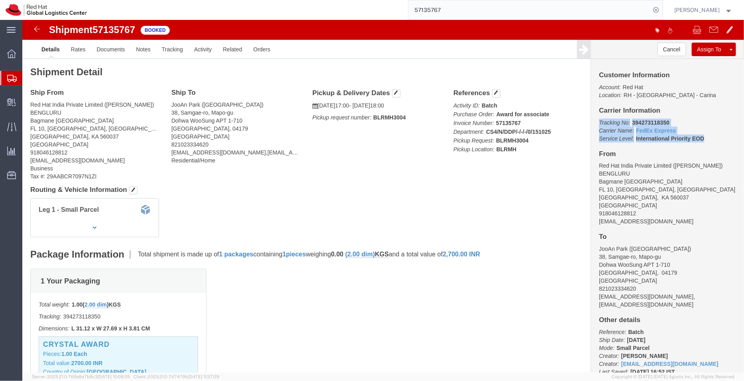
drag, startPoint x: 681, startPoint y: 118, endPoint x: 570, endPoint y: 101, distance: 112.8
click div "Customer Information Account: Red Hat Location: [GEOGRAPHIC_DATA] - [GEOGRAPHIC…"
click at [0, 0] on span "Shipment Manager" at bounding box center [0, 0] width 0 height 0
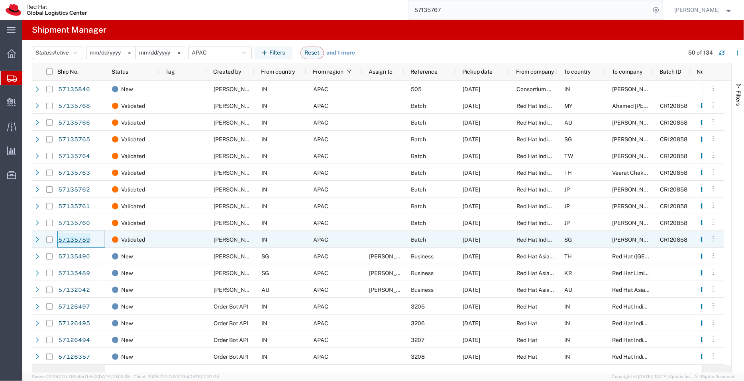
click at [75, 239] on link "57135759" at bounding box center [74, 239] width 33 height 13
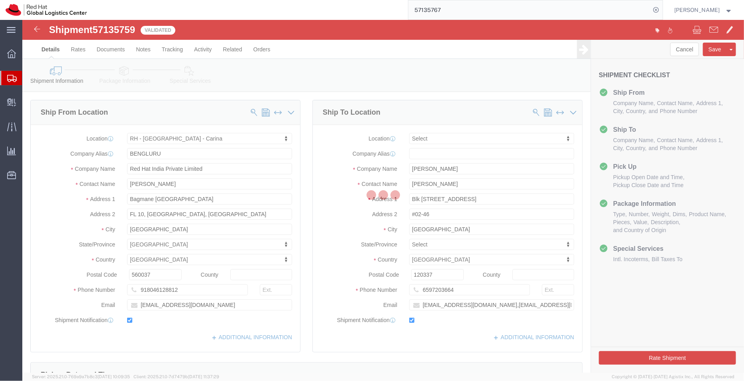
select select "37925"
select select
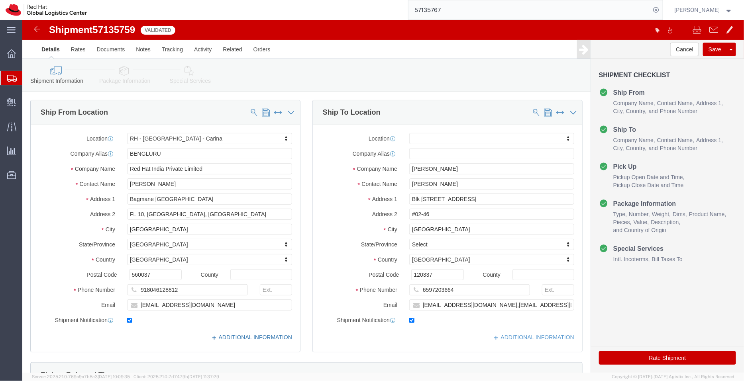
click link "ADDITIONAL INFORMATION"
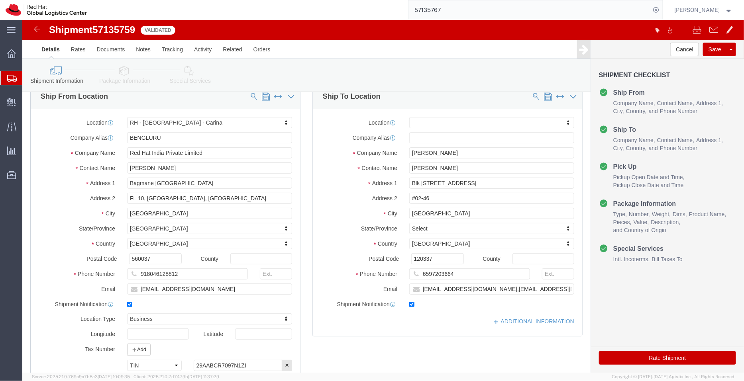
scroll to position [12, 0]
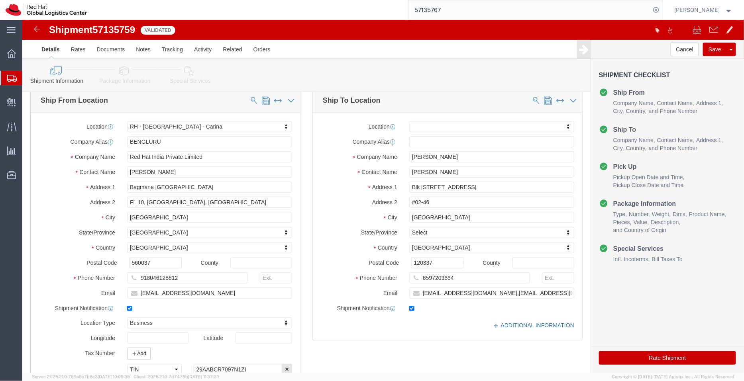
click link "ADDITIONAL INFORMATION"
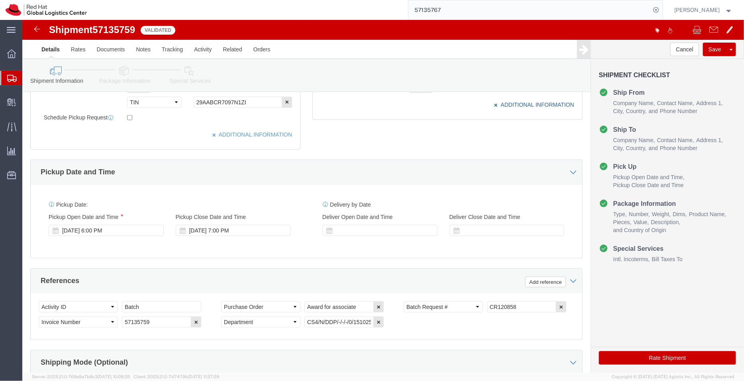
scroll to position [285, 0]
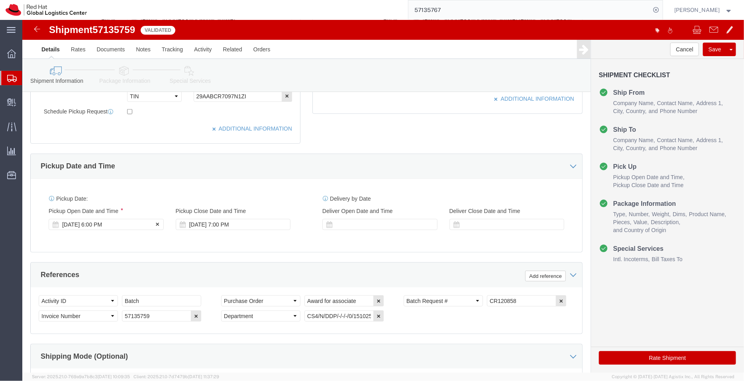
click div "[DATE] 6:00 PM"
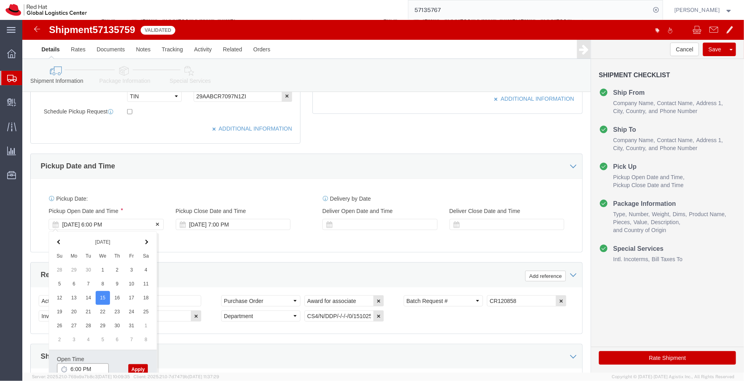
scroll to position [287, 0]
click input "6:00 PM"
type input "5:00 PM"
click button "Apply"
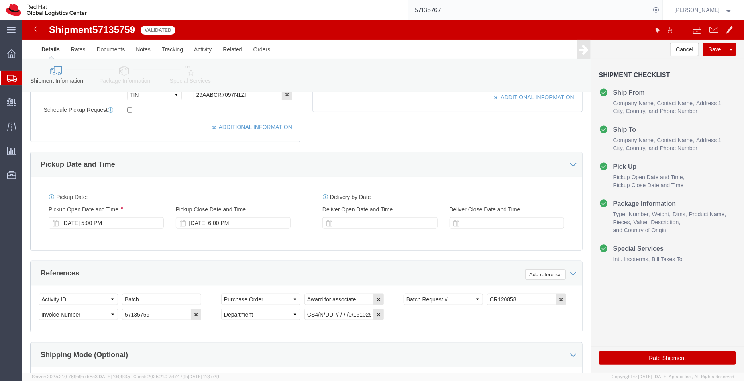
click icon
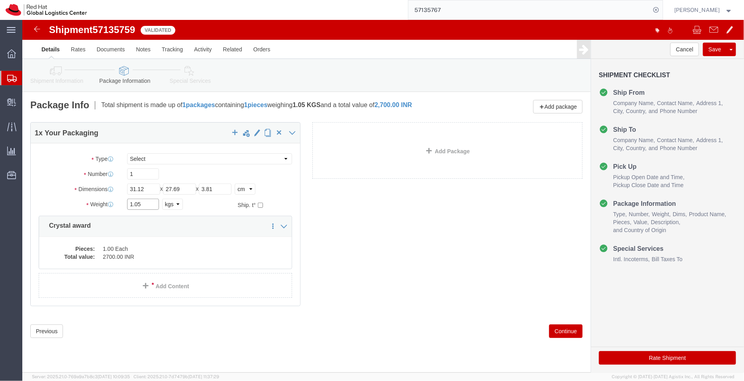
click input "1.05"
type input "1"
click div "1 x Your Packaging Package Type Select Case(s) Crate(s) Envelope Large Box Medi…"
click dd "1.00 Each"
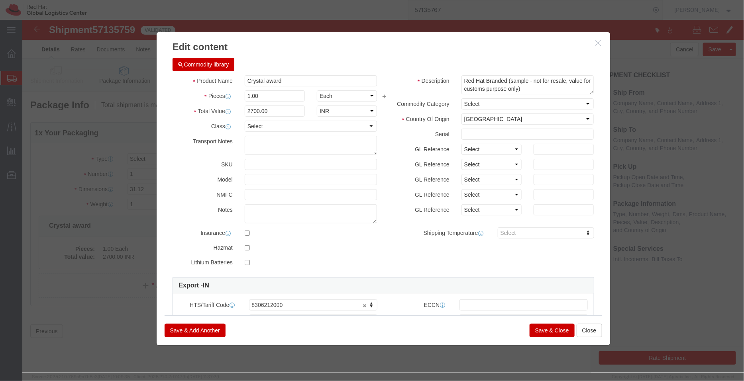
click button "Save & Close"
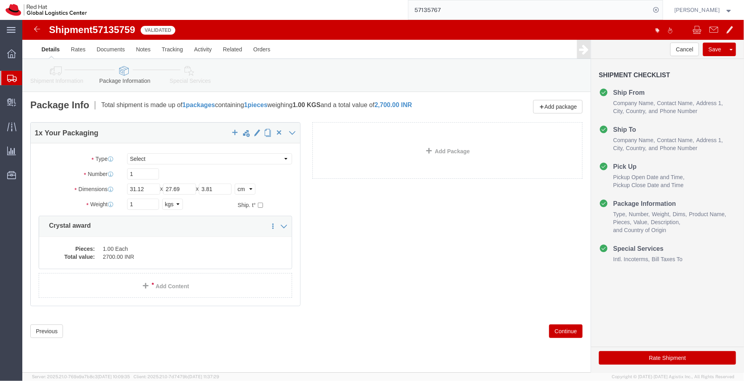
click icon
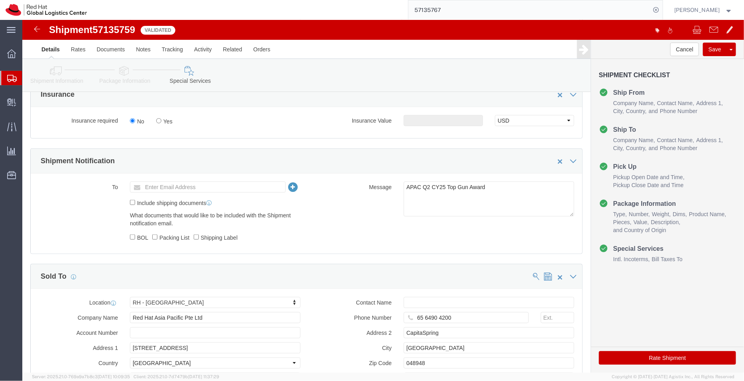
scroll to position [288, 0]
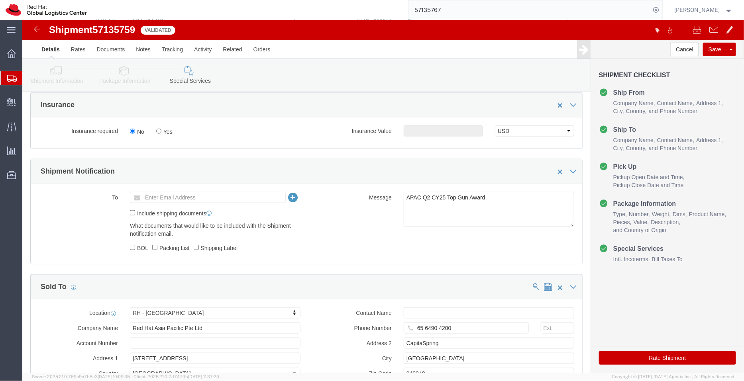
click icon
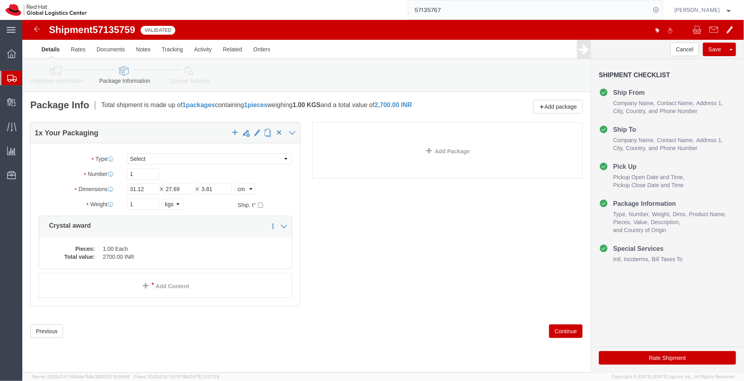
click at [0, 0] on span "Shipment Manager" at bounding box center [0, 0] width 0 height 0
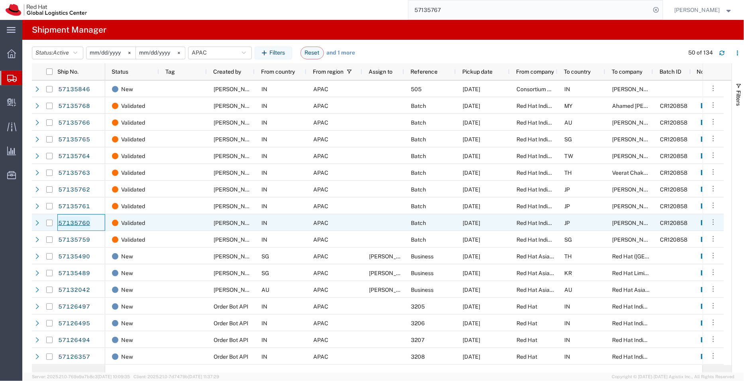
click at [79, 223] on link "57135760" at bounding box center [74, 223] width 33 height 13
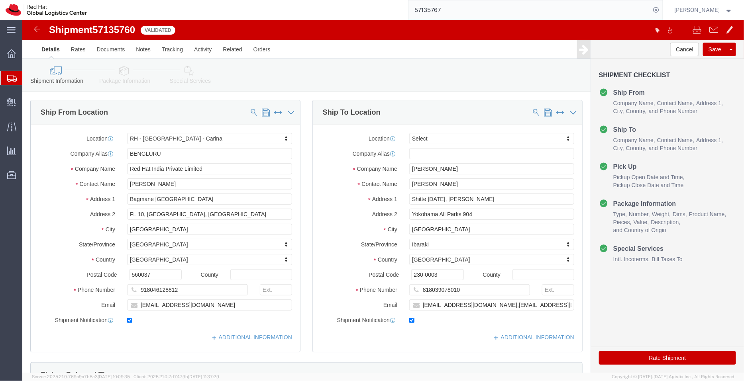
select select "37925"
select select
click link "ADDITIONAL INFORMATION"
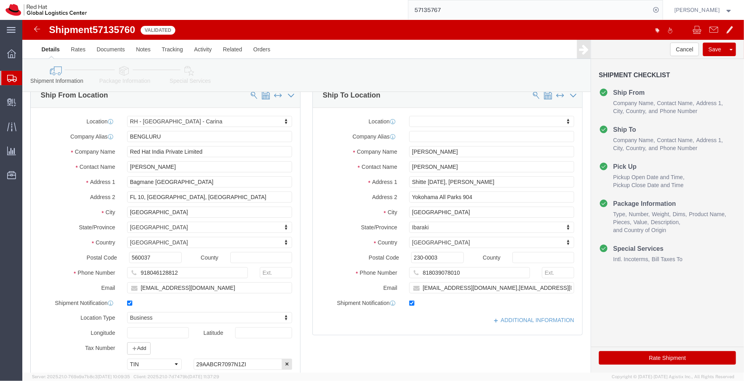
scroll to position [15, 0]
click link "ADDITIONAL INFORMATION"
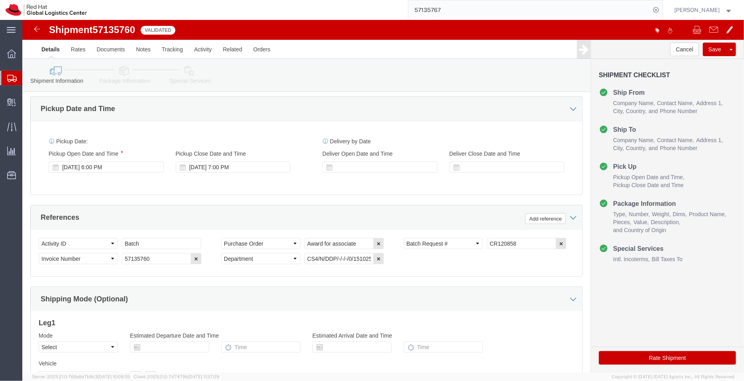
scroll to position [353, 0]
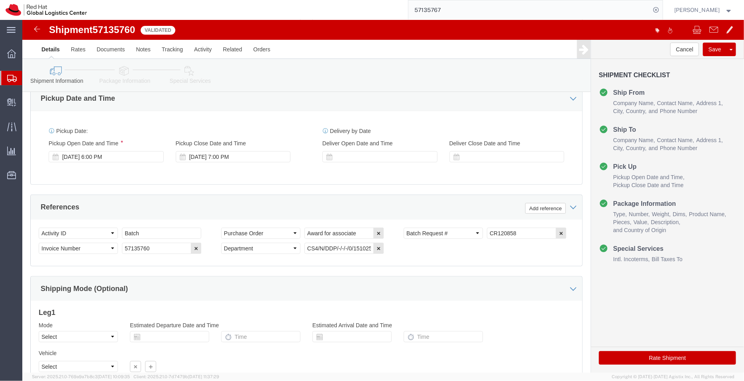
click icon
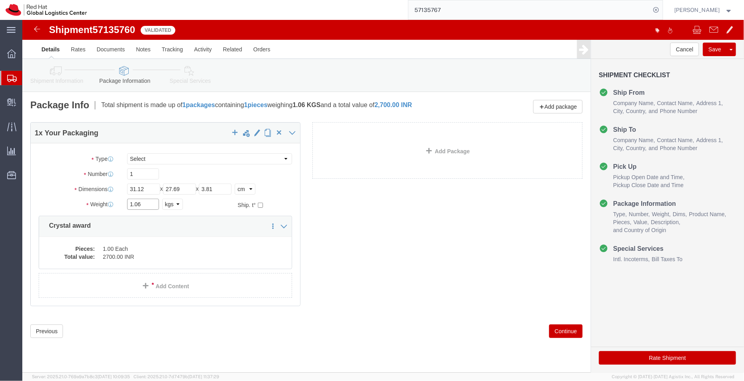
click input "1.06"
type input "1"
click div "1 x Your Packaging Package Type Select Case(s) Crate(s) Envelope Large Box Medi…"
click div "Pieces: 1.00 Each Total value: 2700.00 INR"
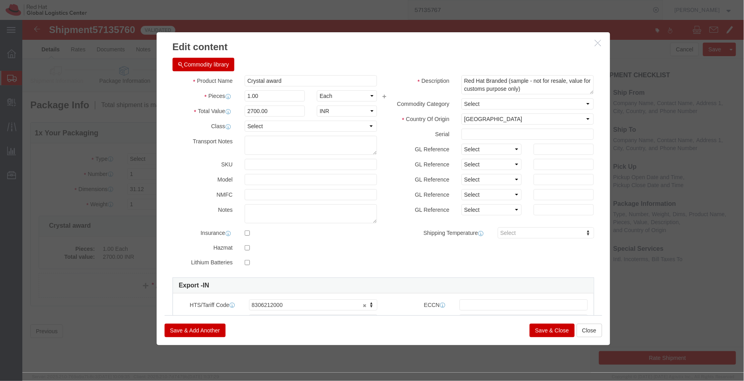
click button "Save & Close"
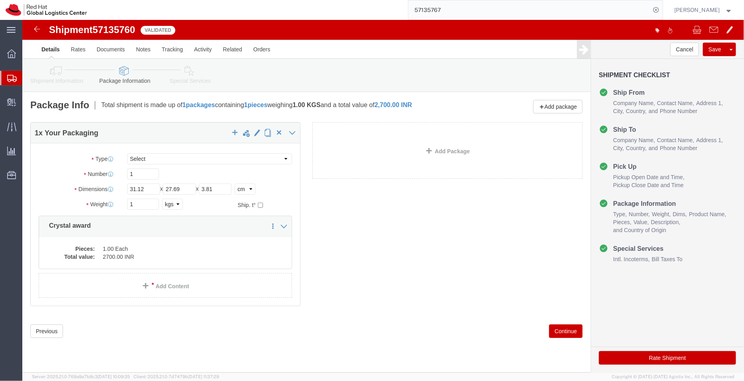
click icon
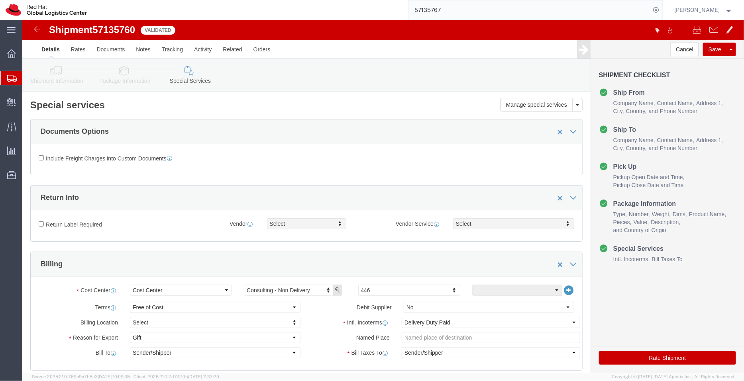
click link "Shipment Information"
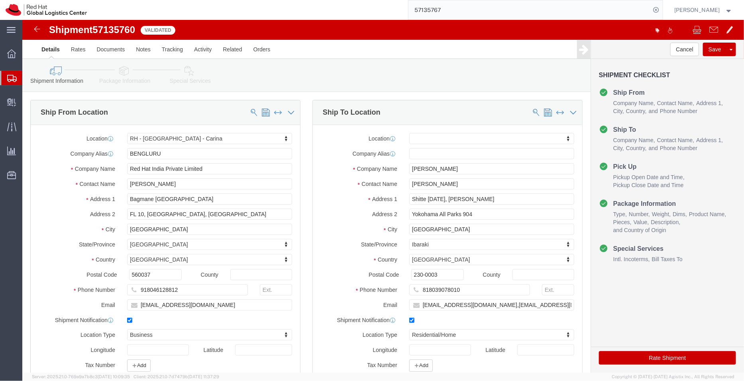
click icon
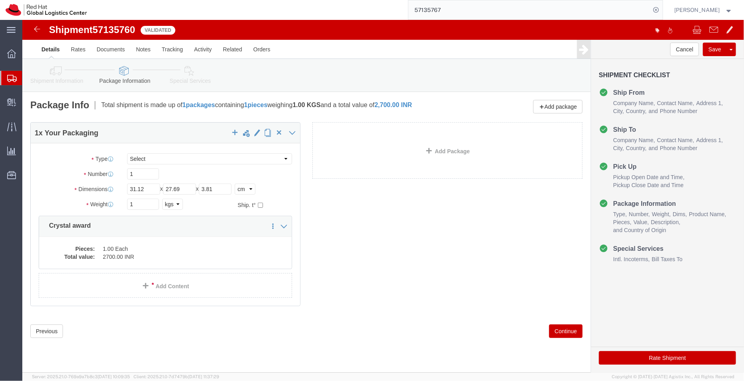
click icon
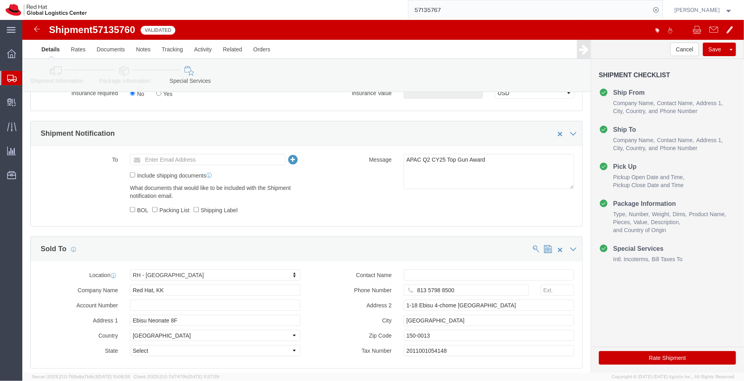
scroll to position [378, 0]
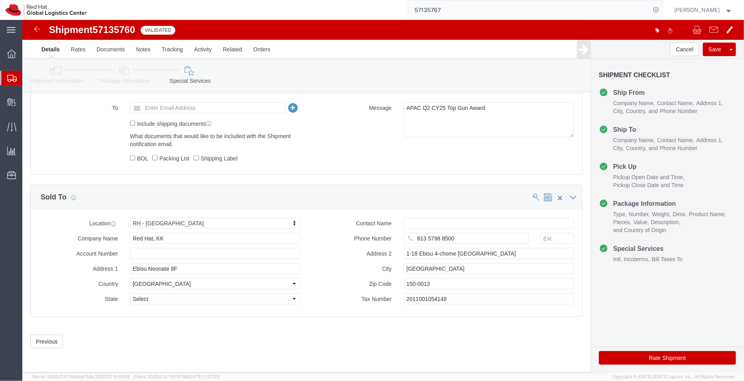
click icon
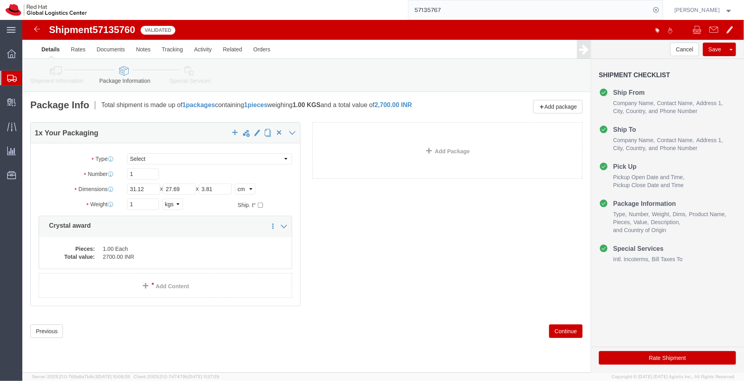
click at [0, 0] on span "Shipment Manager" at bounding box center [0, 0] width 0 height 0
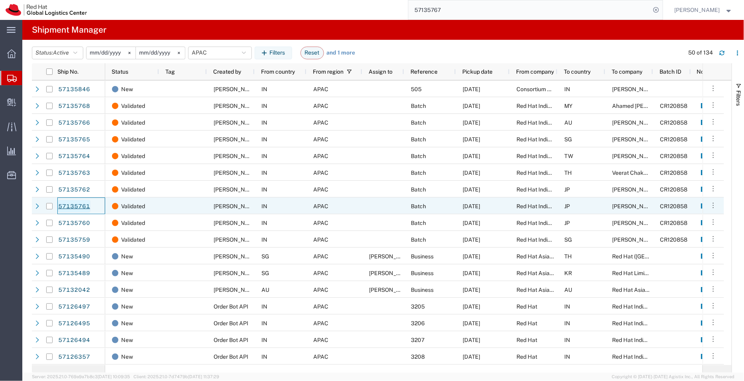
click at [78, 206] on link "57135761" at bounding box center [74, 206] width 33 height 13
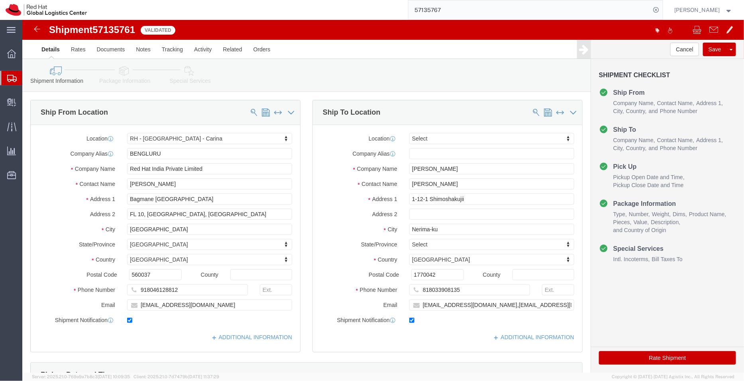
select select "37925"
select select
click link "ADDITIONAL INFORMATION"
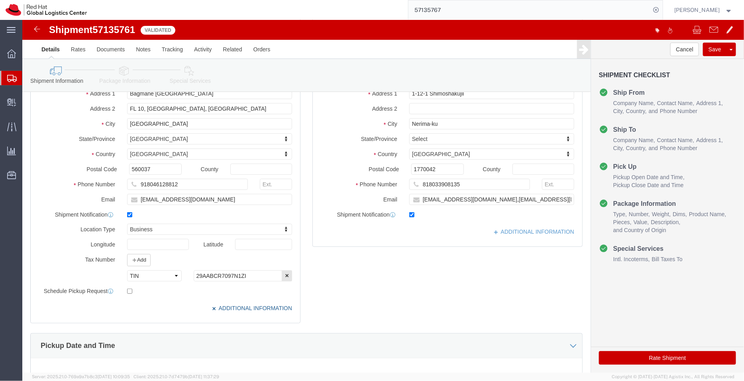
scroll to position [109, 0]
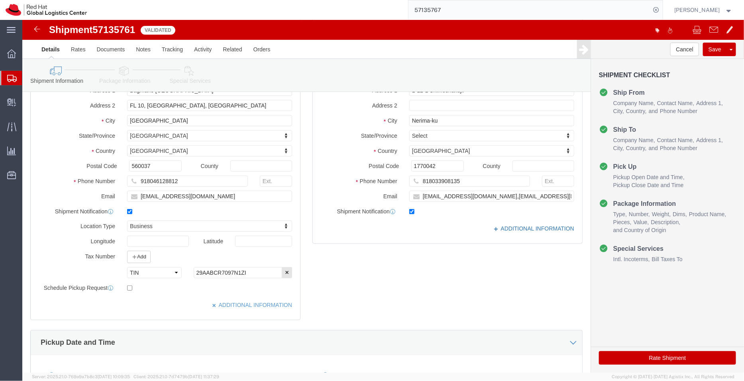
click link "ADDITIONAL INFORMATION"
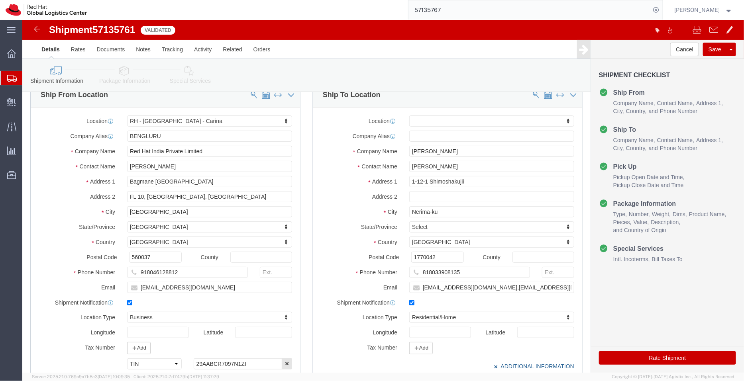
scroll to position [6, 0]
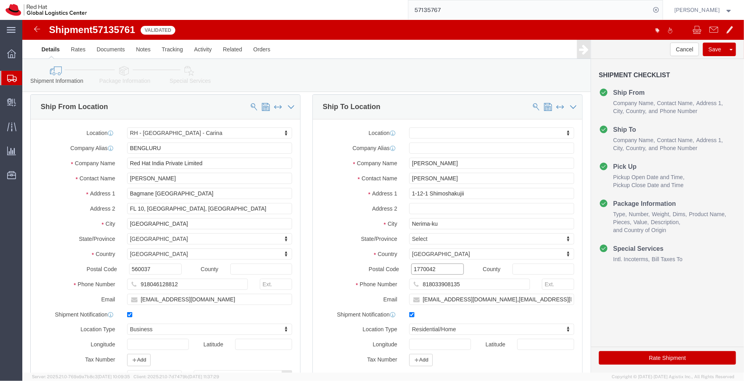
click input "1770042"
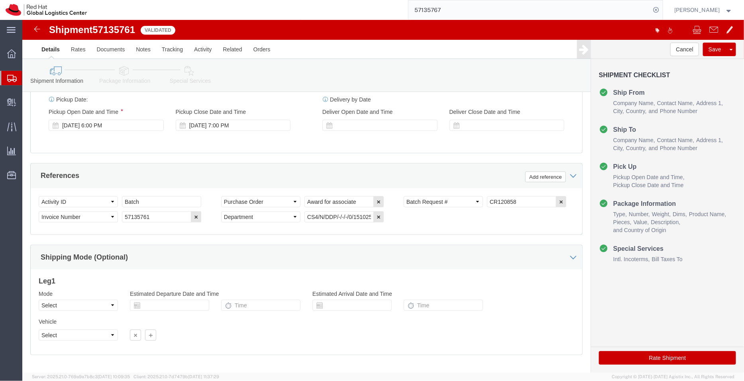
scroll to position [386, 0]
type input "177-0042"
select select
click div "[DATE] 6:00 PM"
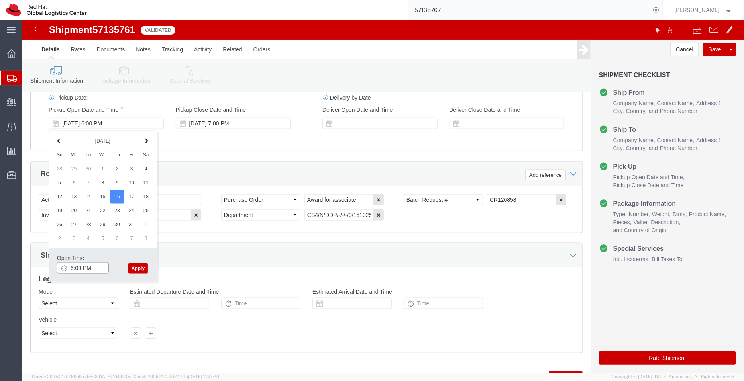
click input "6:00 PM"
type input "5:00 PM"
click button "Apply"
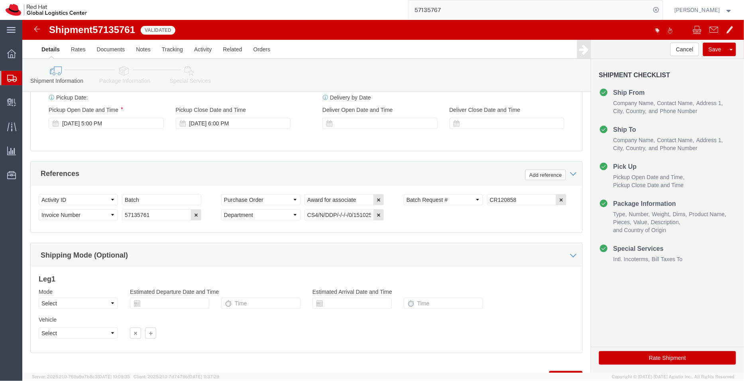
click icon
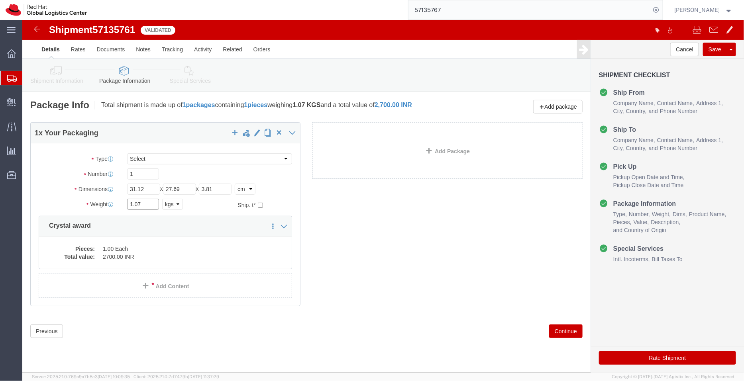
click input "1.07"
type input "1"
click div "1 x Your Packaging Package Type Select Case(s) Crate(s) Envelope Large Box Medi…"
click dd "1.00 Each"
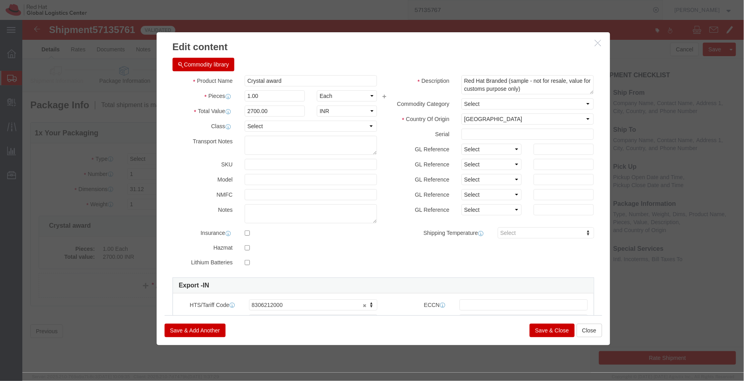
click button "Save & Close"
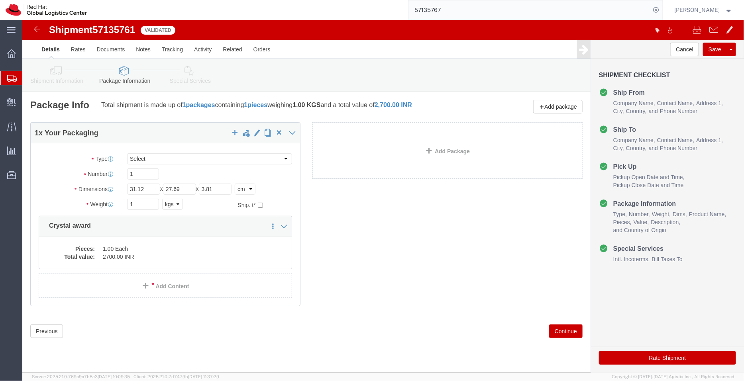
click link "Special Services"
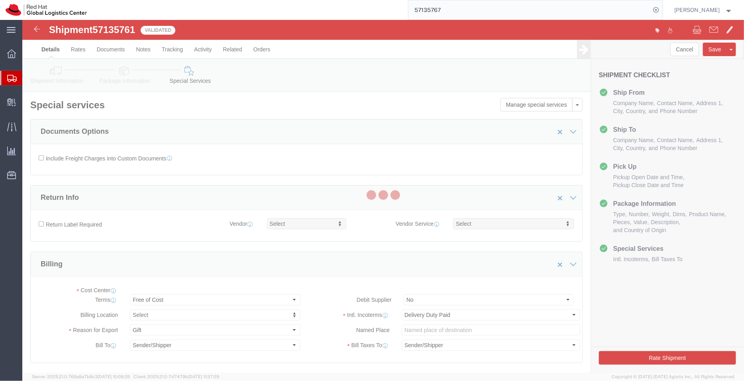
select select "COSTCENTER"
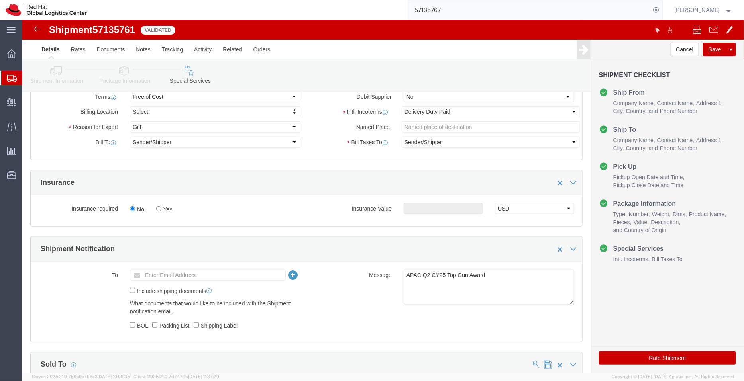
scroll to position [209, 0]
click icon
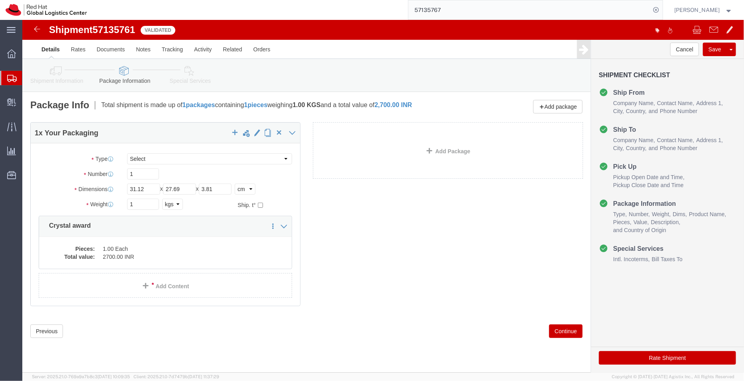
click at [0, 0] on span "Shipment Manager" at bounding box center [0, 0] width 0 height 0
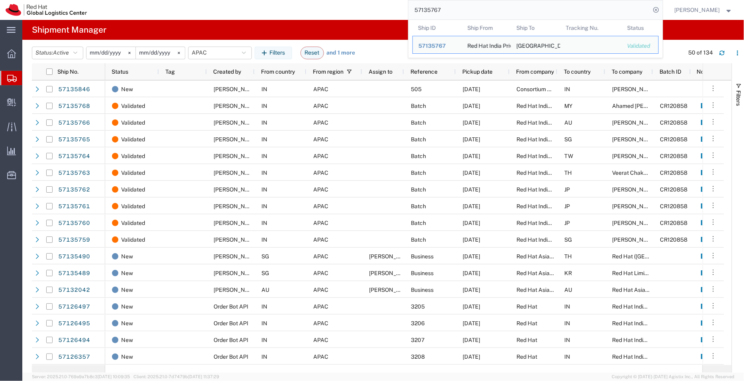
drag, startPoint x: 454, startPoint y: 15, endPoint x: 406, endPoint y: 4, distance: 48.6
click at [406, 4] on div "57135767 Ship ID Ship From Ship To Tracking Nu. Status Ship ID 57135767 Ship Fr…" at bounding box center [377, 10] width 570 height 20
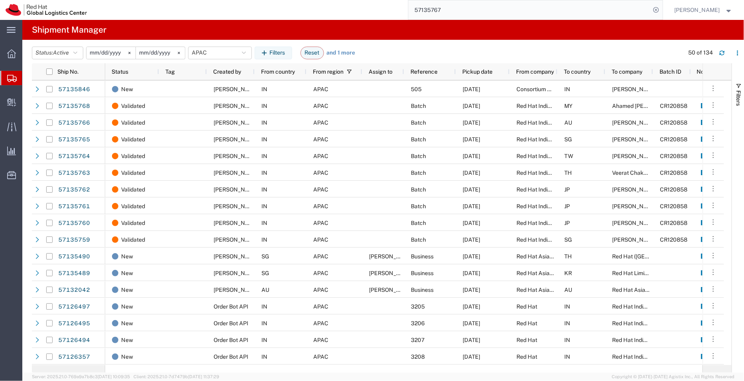
paste input "6"
type input "57135766"
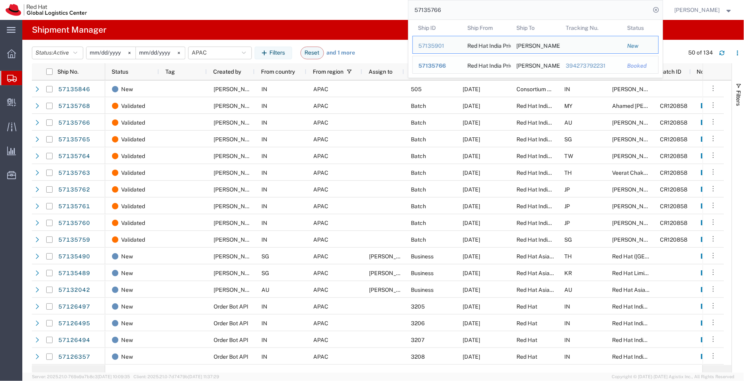
click at [590, 66] on div "394273792231" at bounding box center [590, 66] width 51 height 8
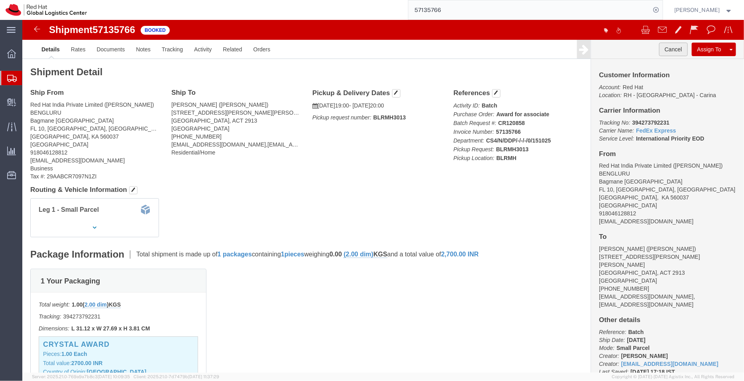
click button "Cancel"
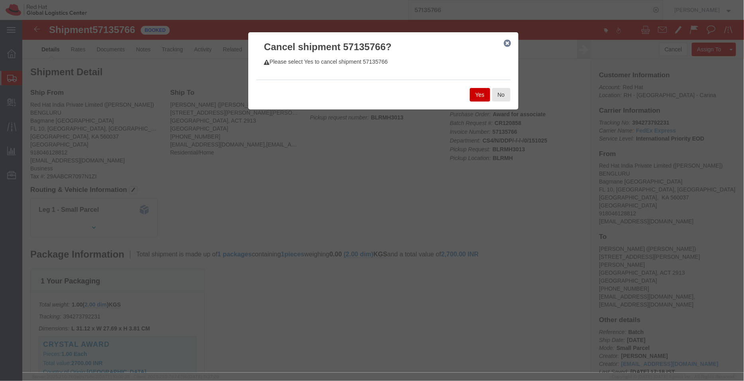
click button "Yes"
